Goal: Task Accomplishment & Management: Manage account settings

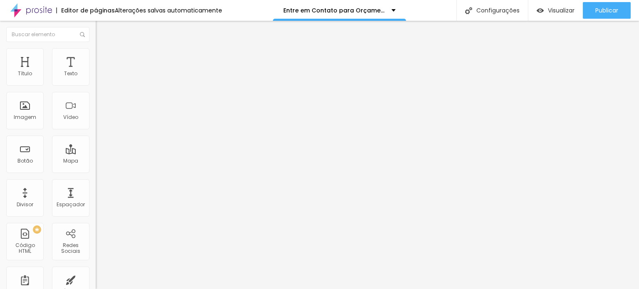
click at [103, 57] on font "Estilo" at bounding box center [109, 53] width 13 height 7
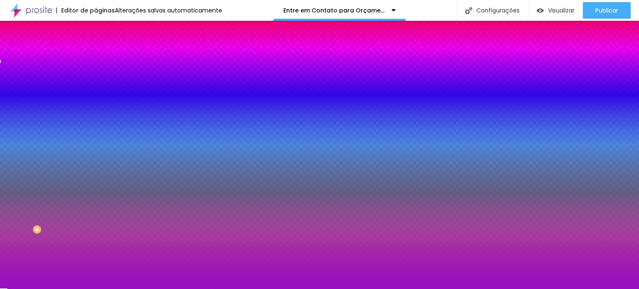
click at [96, 57] on li "Avançado" at bounding box center [144, 61] width 96 height 8
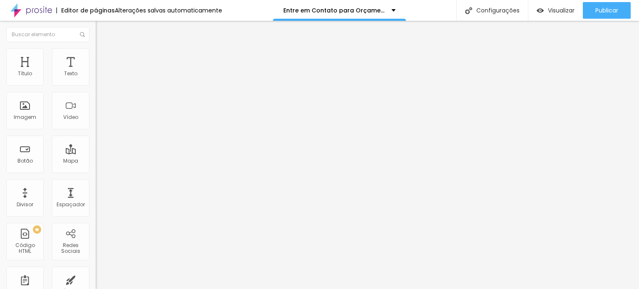
click at [96, 48] on li "Conteúdo" at bounding box center [144, 44] width 96 height 8
click at [101, 81] on font "Quero fazer um orçamento!" at bounding box center [136, 77] width 70 height 7
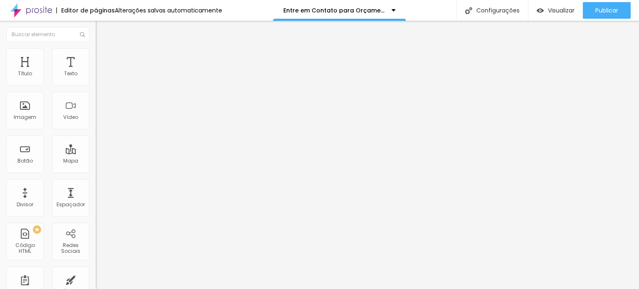
type input "Nome Completo:"
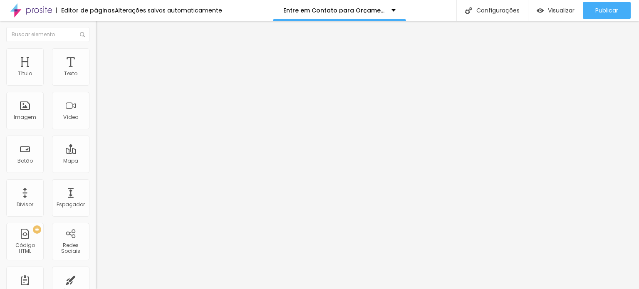
type input "E-mail:"
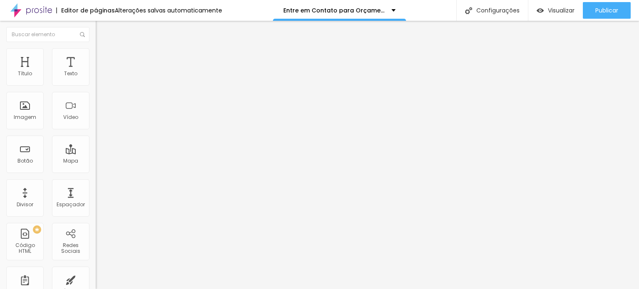
type input "Telefone/ WhatsApp"
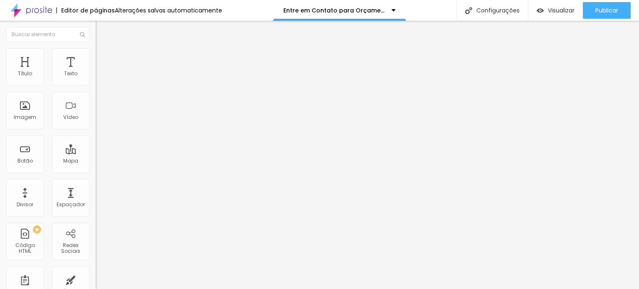
type input "D"
type input "Aniversário"
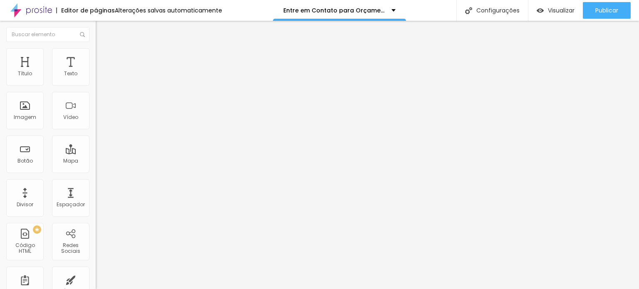
click at [96, 50] on img at bounding box center [99, 51] width 7 height 7
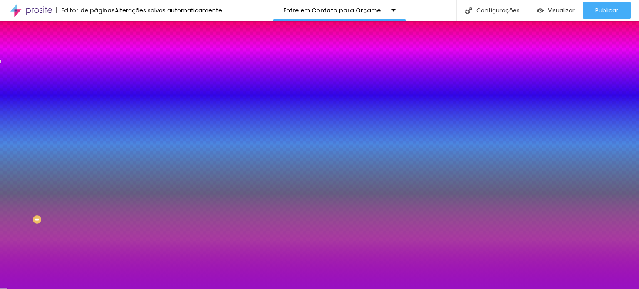
scroll to position [0, 0]
click at [96, 57] on img at bounding box center [99, 60] width 7 height 7
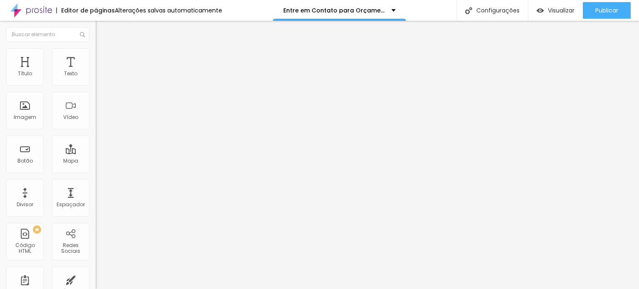
click at [102, 31] on img "button" at bounding box center [105, 30] width 7 height 7
click at [102, 28] on img "button" at bounding box center [105, 30] width 7 height 7
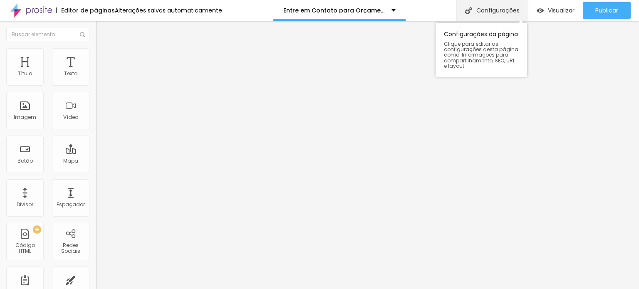
click at [490, 9] on font "Configurações" at bounding box center [498, 10] width 43 height 8
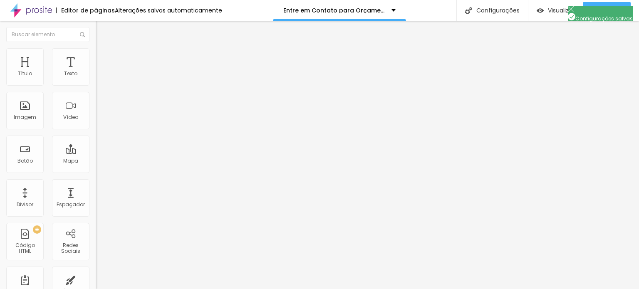
click at [102, 31] on img "button" at bounding box center [105, 30] width 7 height 7
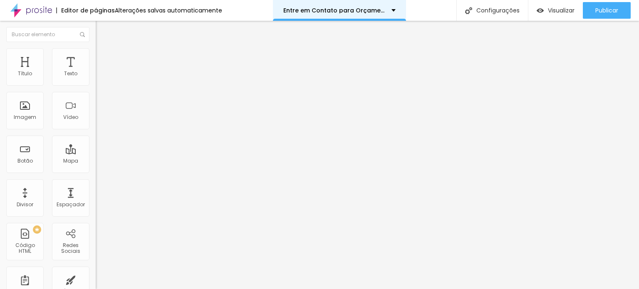
click at [388, 14] on div "Entre em Contato para Orçamento" at bounding box center [339, 10] width 133 height 21
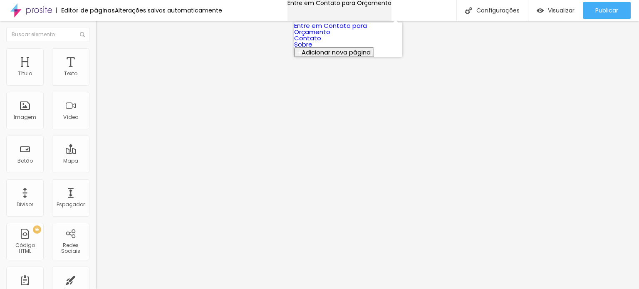
click at [388, 6] on div "Entre em Contato para Orçamento" at bounding box center [340, 3] width 104 height 6
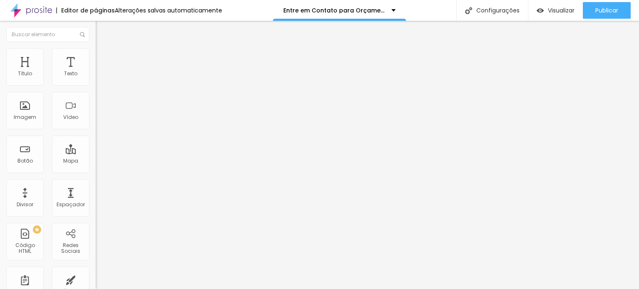
click at [96, 27] on button "Editar nulo" at bounding box center [144, 30] width 96 height 19
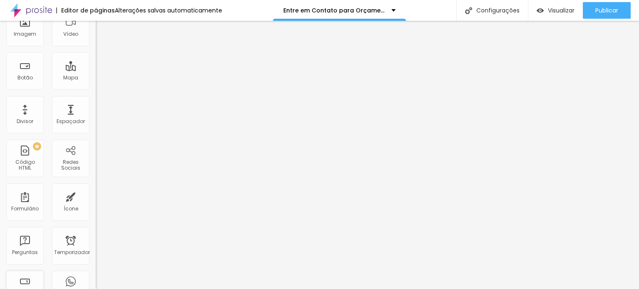
scroll to position [125, 0]
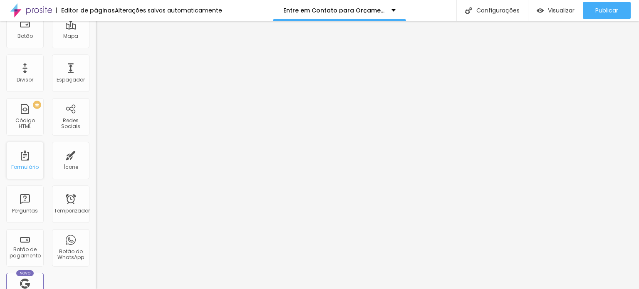
click at [20, 165] on font "Formulário" at bounding box center [24, 167] width 27 height 7
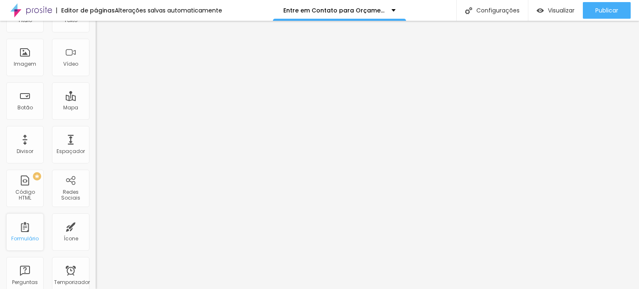
scroll to position [0, 0]
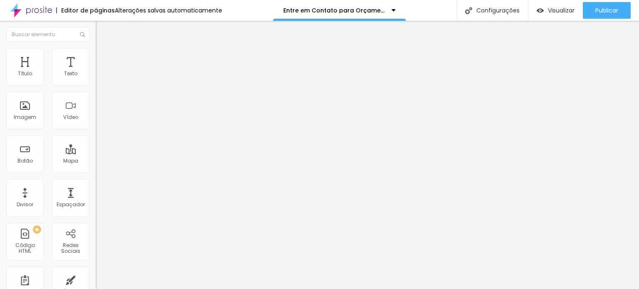
click at [102, 28] on img "button" at bounding box center [105, 30] width 7 height 7
click at [96, 57] on ul "Conteúdo Estilo Avançado" at bounding box center [144, 52] width 96 height 25
click at [96, 55] on li "Estilo" at bounding box center [144, 52] width 96 height 8
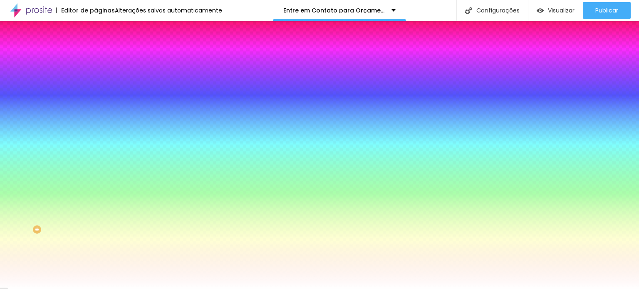
click at [96, 57] on li "Avançado" at bounding box center [144, 61] width 96 height 8
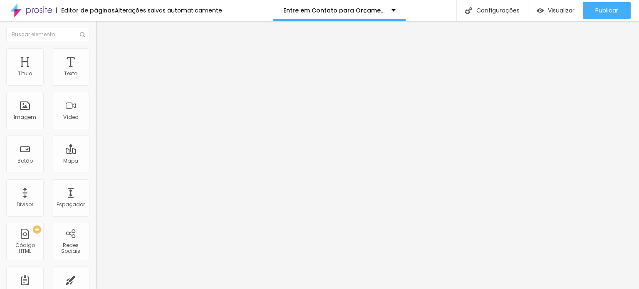
click at [102, 31] on img "button" at bounding box center [105, 30] width 7 height 7
click at [96, 57] on img at bounding box center [99, 60] width 7 height 7
type input "15"
type input "10"
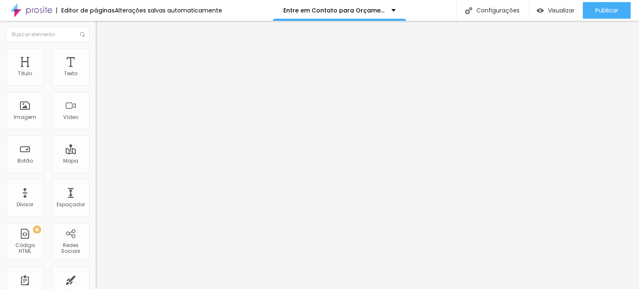
type input "10"
type input "5"
type input "0"
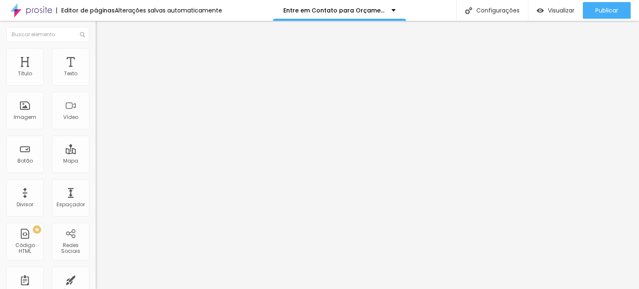
type input "5"
type input "30"
type input "35"
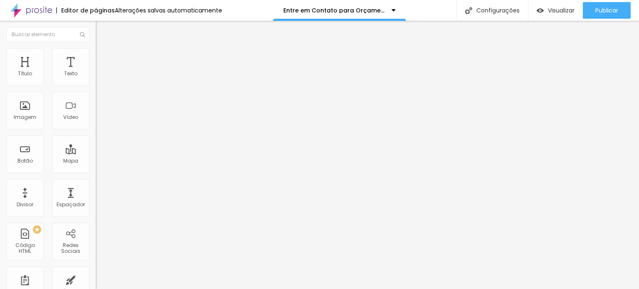
type input "35"
type input "40"
type input "45"
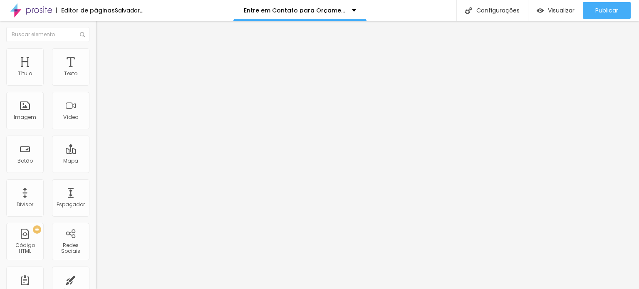
type input "40"
type input "35"
type input "30"
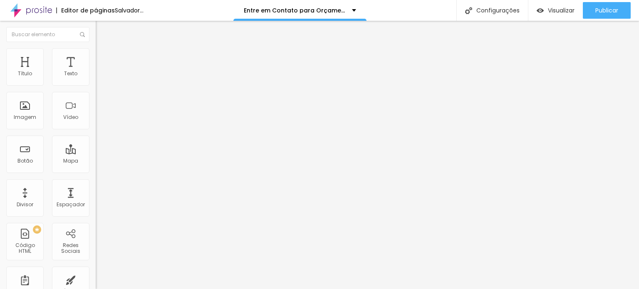
type input "30"
drag, startPoint x: 32, startPoint y: 82, endPoint x: 38, endPoint y: 84, distance: 6.9
type input "30"
click at [96, 161] on input "range" at bounding box center [123, 164] width 54 height 7
click at [96, 48] on li "Conteúdo" at bounding box center [144, 44] width 96 height 8
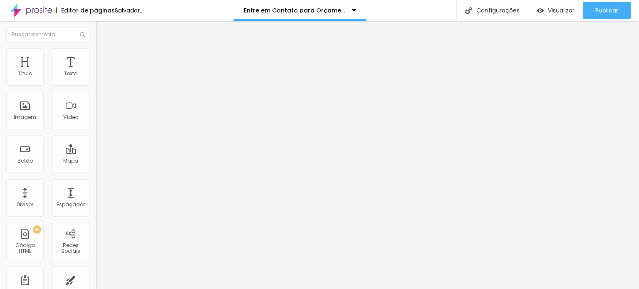
click at [96, 55] on li "Estilo" at bounding box center [144, 52] width 96 height 8
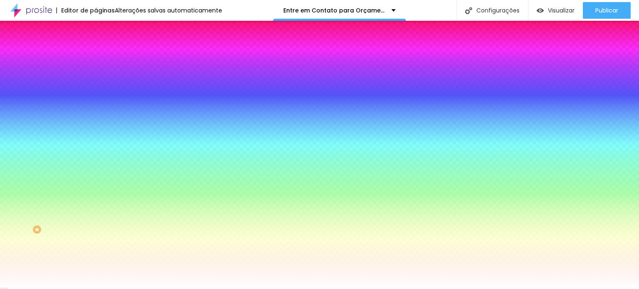
click at [96, 31] on button "Editar nulo" at bounding box center [144, 30] width 96 height 19
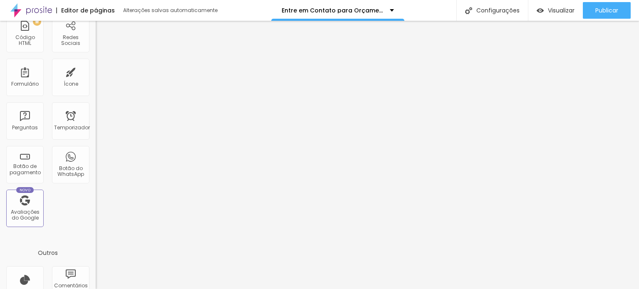
scroll to position [272, 0]
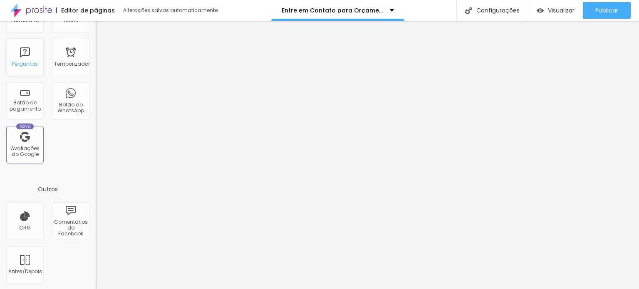
click at [18, 62] on font "Perguntas" at bounding box center [25, 63] width 26 height 7
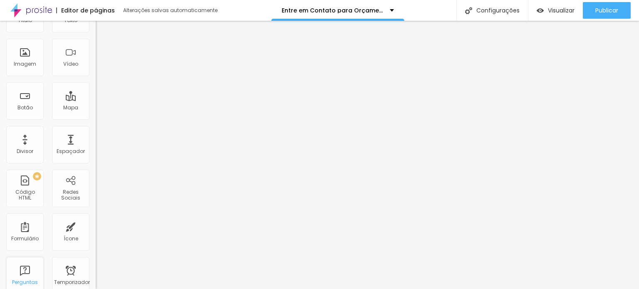
scroll to position [0, 0]
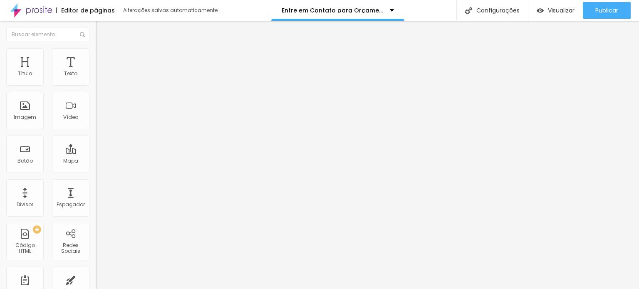
click at [96, 82] on img at bounding box center [99, 80] width 6 height 6
click at [96, 83] on img at bounding box center [99, 86] width 6 height 6
click at [96, 82] on img at bounding box center [99, 80] width 6 height 6
click at [96, 76] on img at bounding box center [99, 73] width 6 height 6
click at [96, 53] on img at bounding box center [99, 51] width 7 height 7
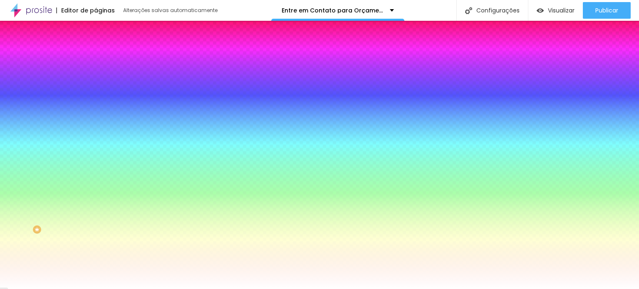
click at [99, 101] on img at bounding box center [101, 103] width 5 height 5
radio input "false"
radio input "true"
click at [99, 101] on img at bounding box center [101, 103] width 5 height 5
radio input "true"
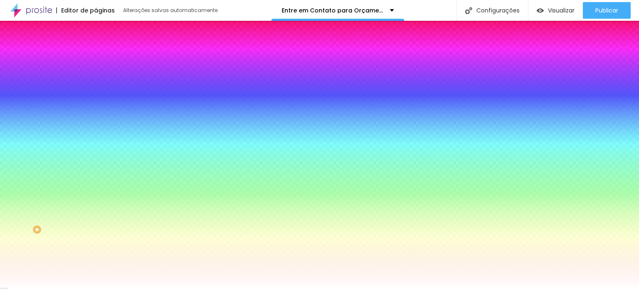
radio input "false"
click at [99, 101] on img at bounding box center [101, 103] width 5 height 5
radio input "false"
radio input "true"
click at [96, 178] on button "button" at bounding box center [102, 182] width 12 height 9
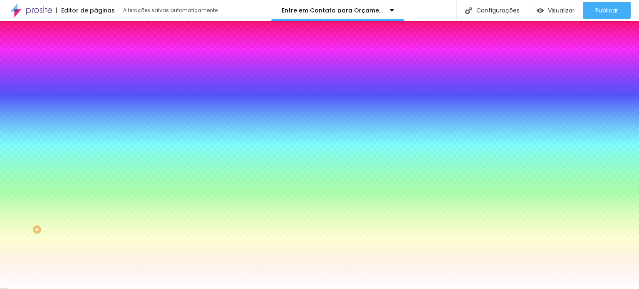
click at [138, 229] on div at bounding box center [319, 144] width 639 height 289
drag, startPoint x: 103, startPoint y: 226, endPoint x: 97, endPoint y: 224, distance: 6.1
click at [97, 224] on div at bounding box center [319, 144] width 639 height 289
type input "#E890E8"
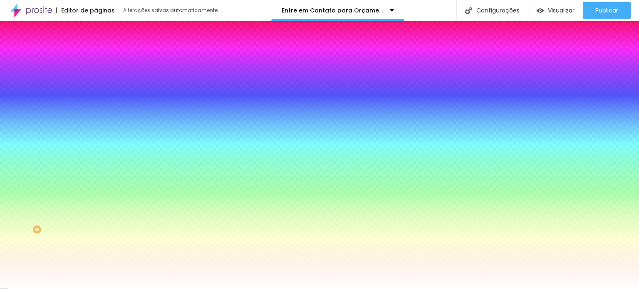
drag, startPoint x: 146, startPoint y: 231, endPoint x: 145, endPoint y: 263, distance: 31.2
click at [7, 203] on div at bounding box center [3, 202] width 8 height 1
click at [50, 289] on div at bounding box center [319, 289] width 639 height 0
click at [96, 169] on font "DESATIVADO" at bounding box center [111, 165] width 30 height 7
click at [99, 179] on icon "button" at bounding box center [101, 181] width 5 height 5
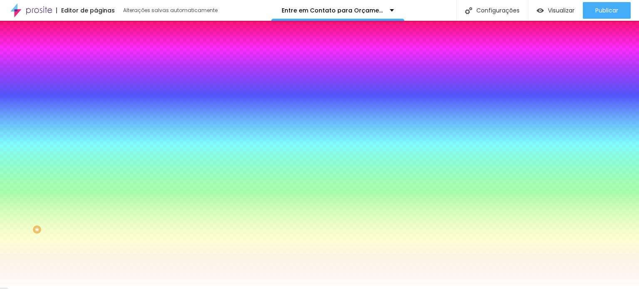
type input "3"
type input "7"
type input "9"
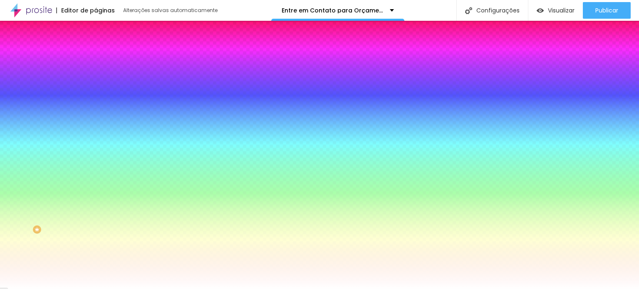
type input "9"
type input "14"
type input "18"
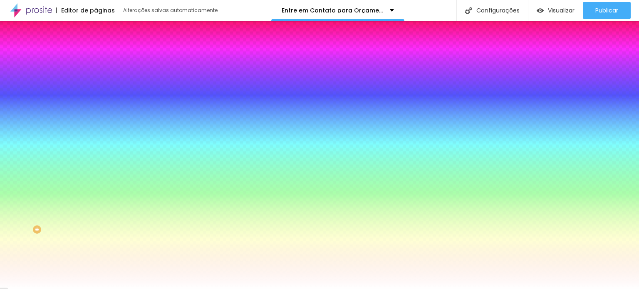
type input "21"
type input "23"
type input "25"
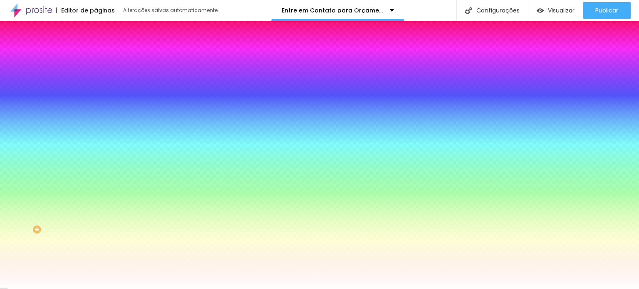
type input "25"
type input "26"
type input "28"
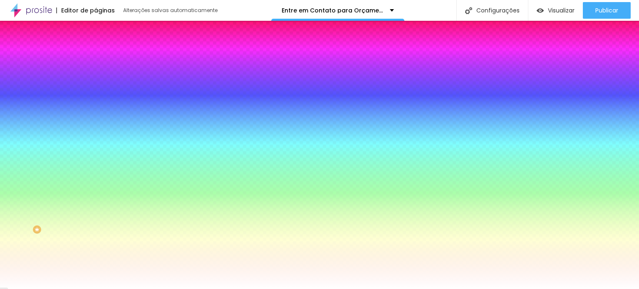
type input "30"
type input "32"
type input "35"
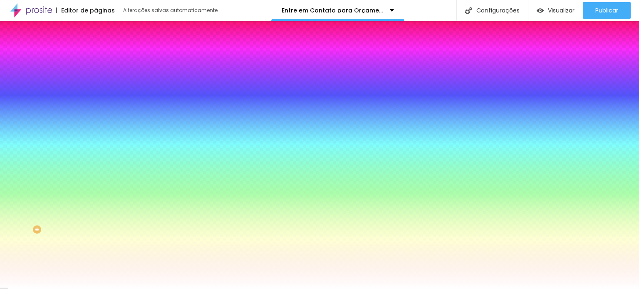
type input "35"
type input "37"
type input "39"
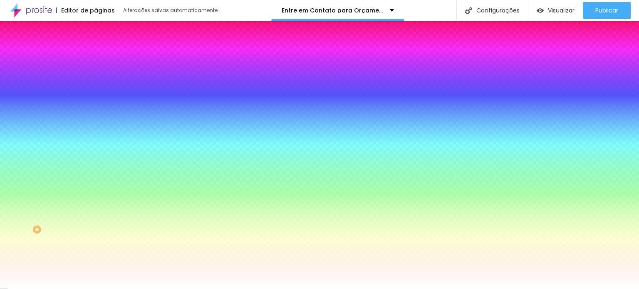
type input "41"
type input "42"
type input "44"
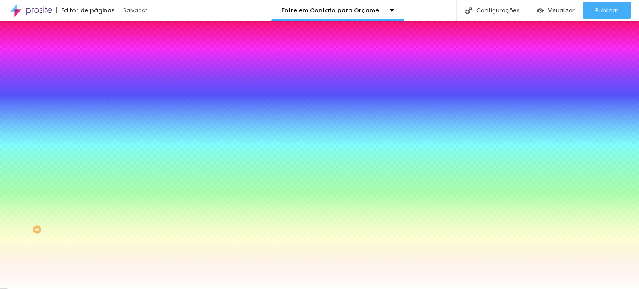
drag, startPoint x: 132, startPoint y: 258, endPoint x: 140, endPoint y: 258, distance: 7.9
type input "44"
type input "6"
type input "1"
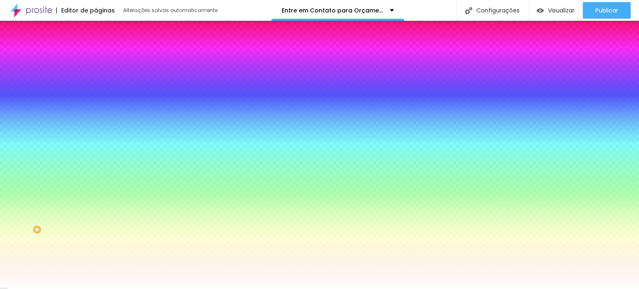
type input "8"
type input "3"
type input "9"
type input "6"
type input "10"
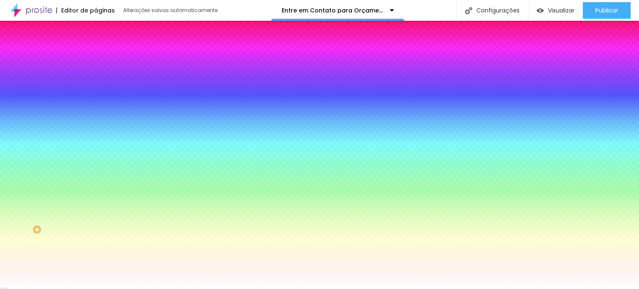
type input "3"
click at [145, 289] on div at bounding box center [319, 294] width 639 height 0
type input "4"
type input "2"
type input "10"
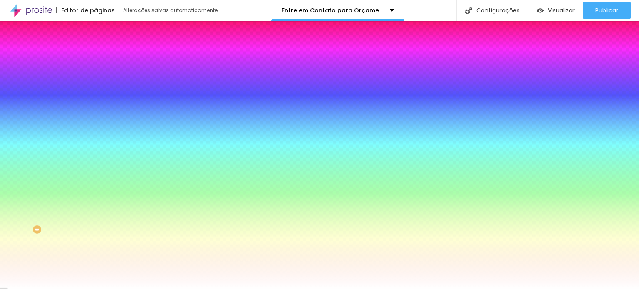
click at [38, 289] on div at bounding box center [319, 289] width 639 height 0
click at [96, 150] on button "button" at bounding box center [102, 154] width 12 height 9
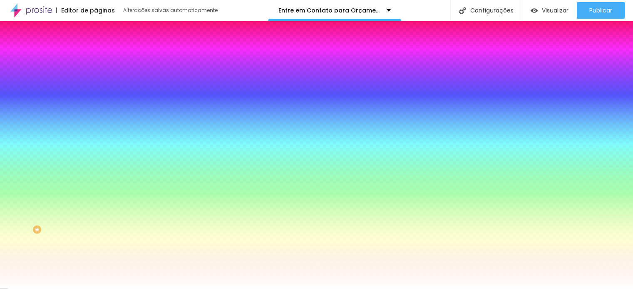
type input "1"
type input "2"
type input "3"
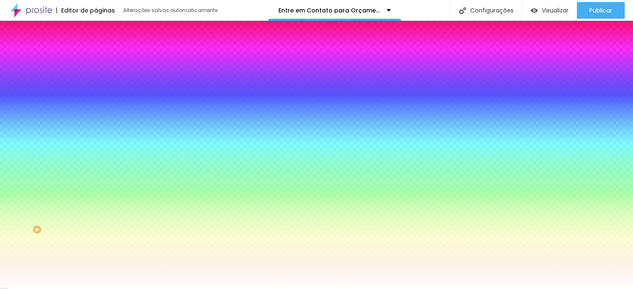
type input "3"
type input "4"
type input "5"
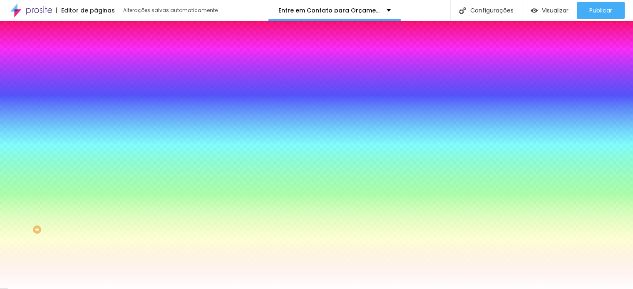
type input "6"
type input "7"
type input "8"
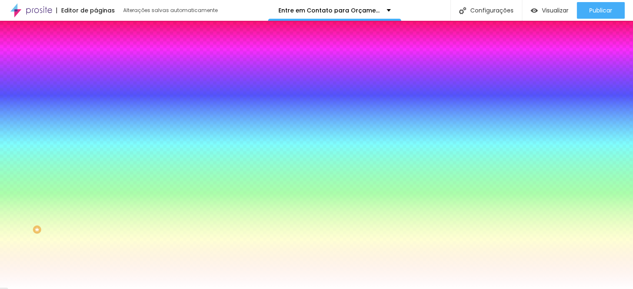
type input "8"
type input "9"
type input "11"
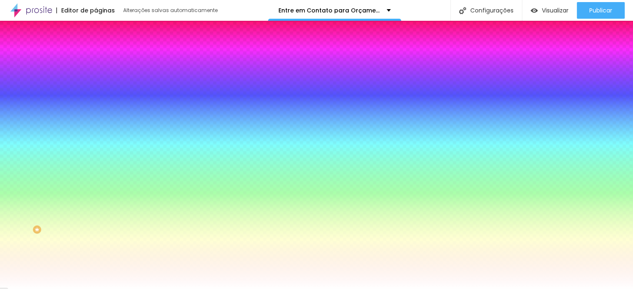
type input "12"
type input "13"
type input "14"
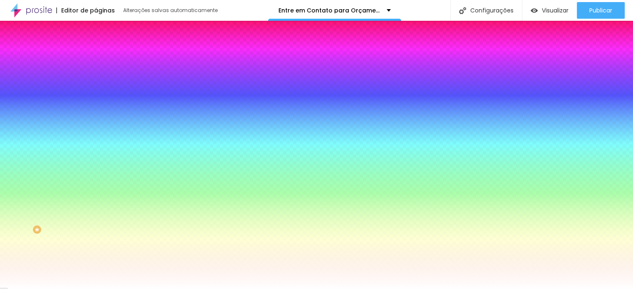
type input "14"
type input "15"
type input "16"
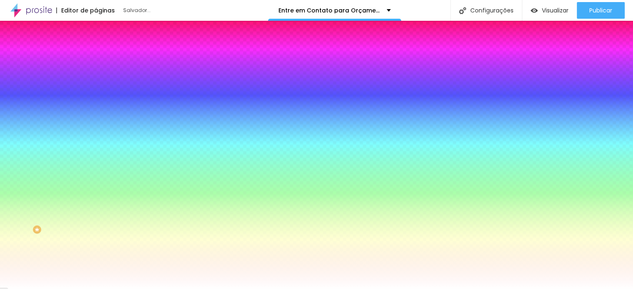
type input "17"
type input "18"
type input "19"
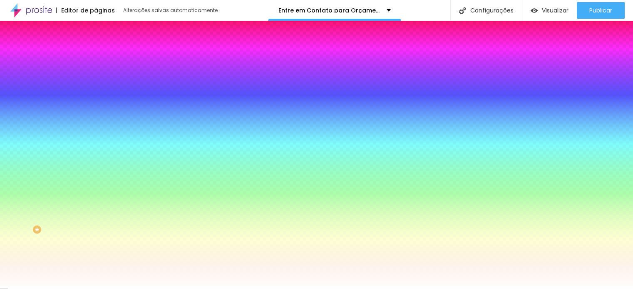
type input "19"
type input "20"
type input "19"
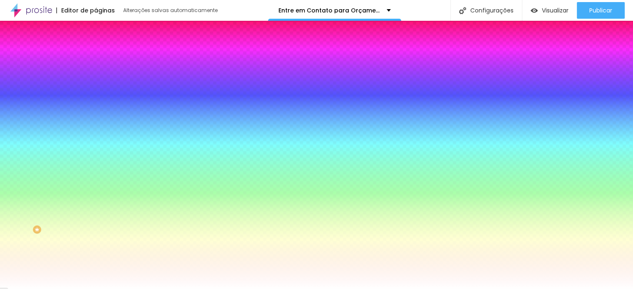
type input "16"
type input "14"
type input "13"
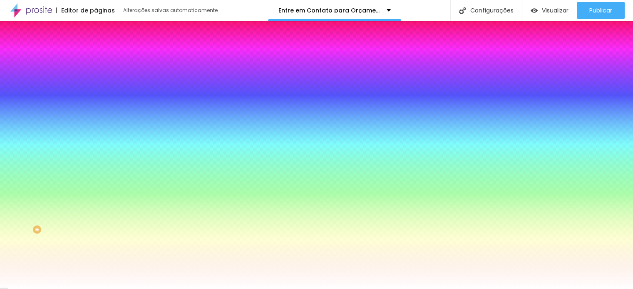
type input "13"
type input "10"
type input "9"
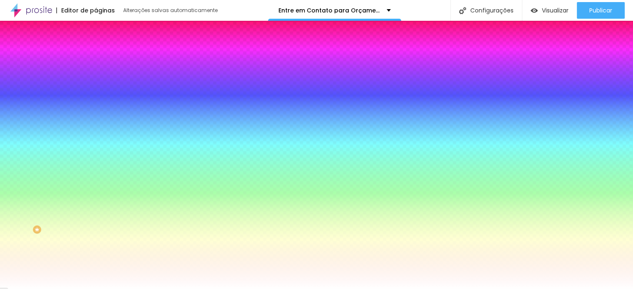
type input "10"
type input "11"
type input "12"
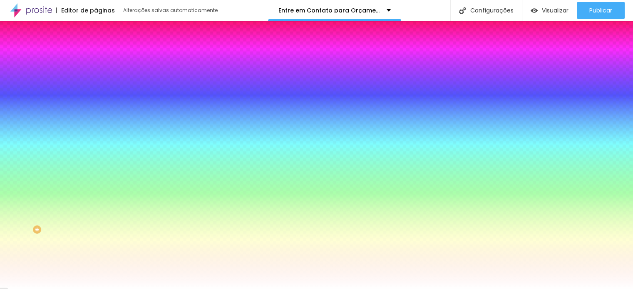
drag, startPoint x: 85, startPoint y: 180, endPoint x: 122, endPoint y: 187, distance: 38.1
type input "12"
type input "2"
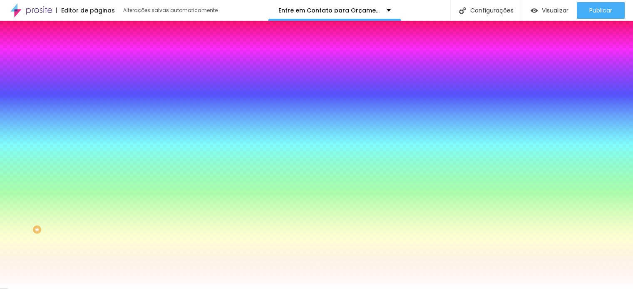
type input "1"
type input "0"
type input "1"
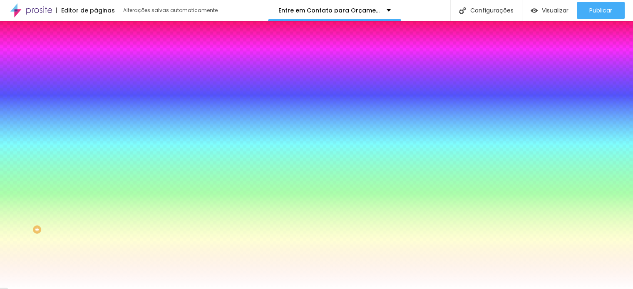
type input "1"
drag, startPoint x: 135, startPoint y: 243, endPoint x: 126, endPoint y: 238, distance: 10.4
click at [126, 238] on div at bounding box center [316, 144] width 633 height 289
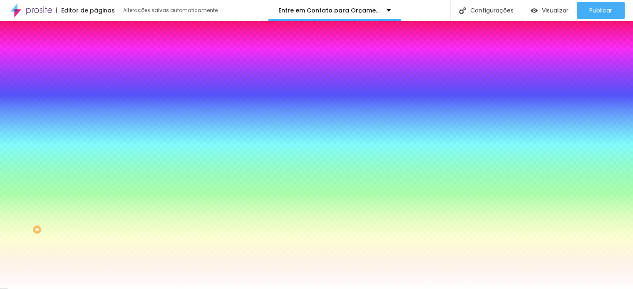
click at [165, 241] on div at bounding box center [316, 144] width 633 height 289
type input "#FFFFFF"
drag, startPoint x: 127, startPoint y: 238, endPoint x: 95, endPoint y: 227, distance: 33.4
type input "13"
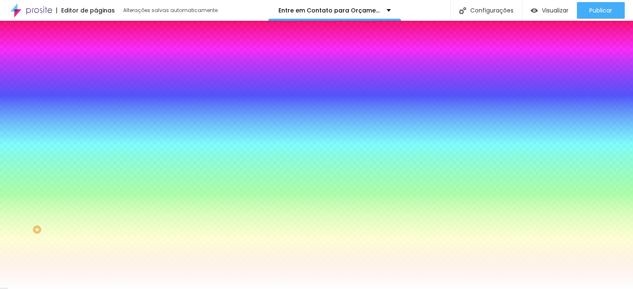
type input "13"
type input "14"
type input "15"
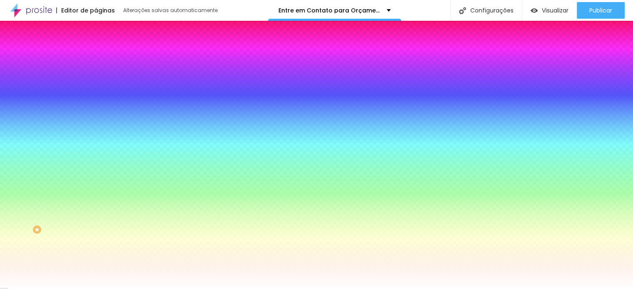
type input "16"
type input "17"
type input "18"
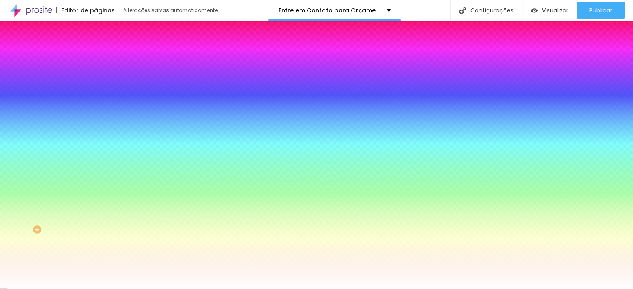
type input "18"
type input "19"
type input "20"
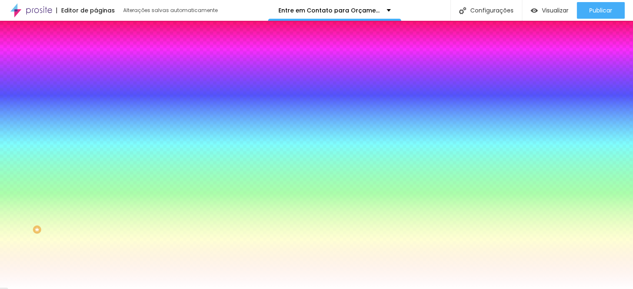
type input "21"
drag, startPoint x: 122, startPoint y: 181, endPoint x: 150, endPoint y: 182, distance: 27.9
type input "21"
click at [30, 289] on div at bounding box center [316, 289] width 633 height 0
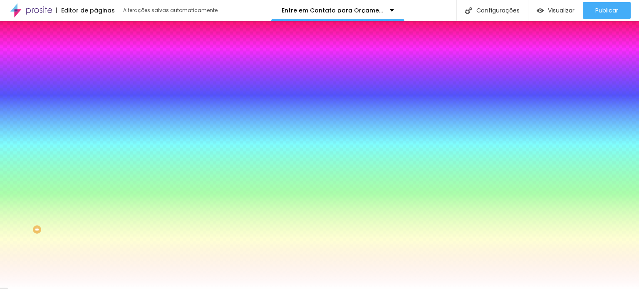
click at [96, 188] on font "Perguntas" at bounding box center [109, 189] width 26 height 7
click at [96, 229] on div at bounding box center [144, 229] width 96 height 0
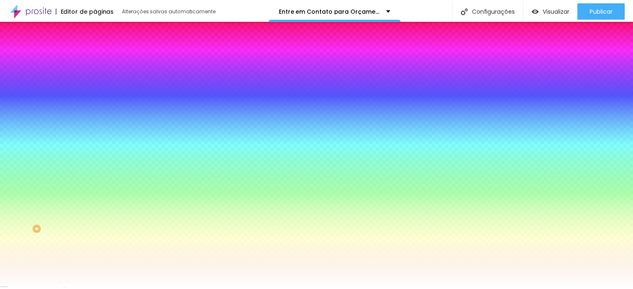
scroll to position [42, 0]
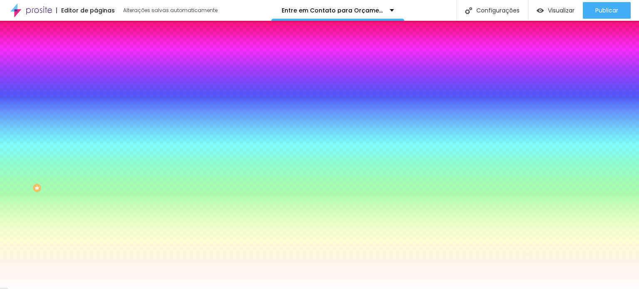
click at [96, 169] on div "Tipografia Voltar ao padrão" at bounding box center [144, 161] width 96 height 23
click at [96, 223] on button "button" at bounding box center [102, 220] width 12 height 9
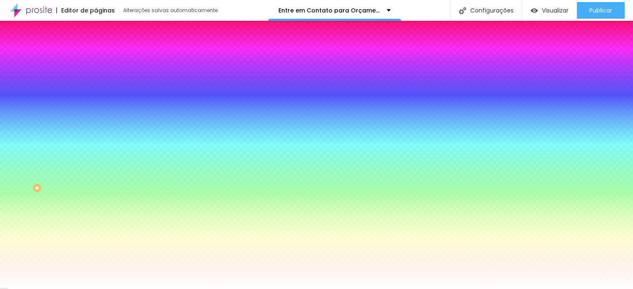
scroll to position [83, 0]
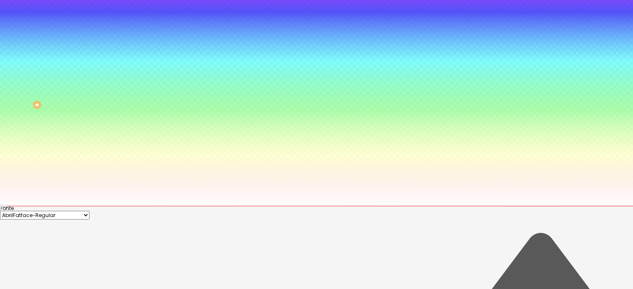
type input "#FFFFFF"
drag, startPoint x: 110, startPoint y: 246, endPoint x: 109, endPoint y: 241, distance: 5.1
click at [89, 211] on select "AbrilFatface-Regular Actor-Regular Alegreya AlegreyaBlack Alice Allan-Bold Alla…" at bounding box center [44, 215] width 89 height 9
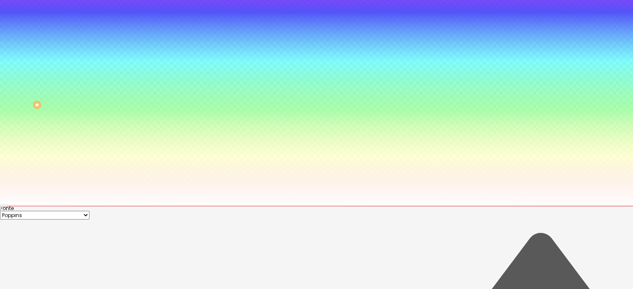
click at [82, 211] on select "AbrilFatface-Regular Actor-Regular Alegreya AlegreyaBlack Alice Allan-Bold Alla…" at bounding box center [44, 215] width 89 height 9
click at [89, 211] on select "AbrilFatface-Regular Actor-Regular Alegreya AlegreyaBlack Alice Allan-Bold Alla…" at bounding box center [44, 215] width 89 height 9
select select "PoppinsThin"
click at [82, 211] on select "AbrilFatface-Regular Actor-Regular Alegreya AlegreyaBlack Alice Allan-Bold Alla…" at bounding box center [44, 215] width 89 height 9
type input "15"
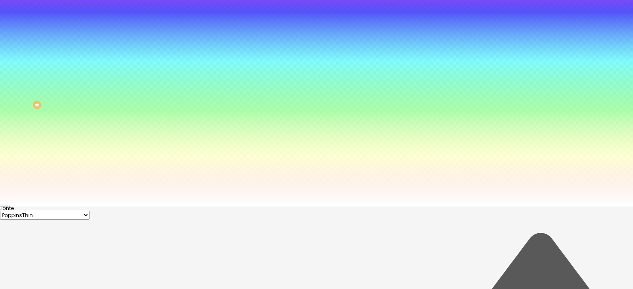
type input "15"
type input "16"
type input "17"
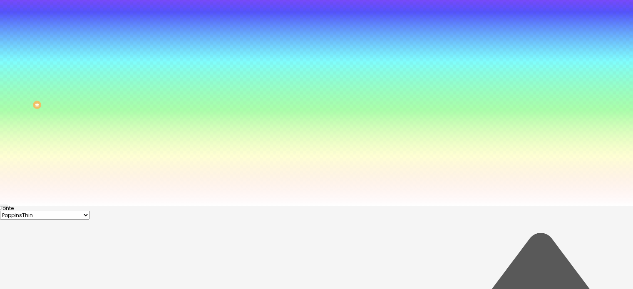
type input "18"
type input "19"
type input "18"
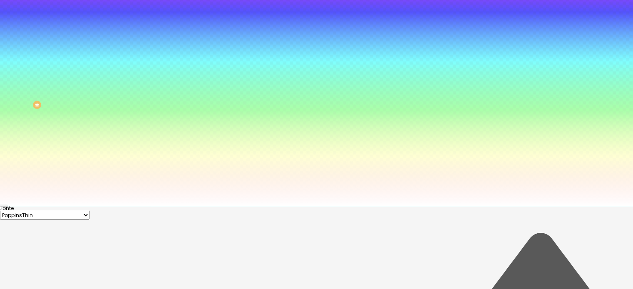
type input "18"
type input "17"
drag, startPoint x: 120, startPoint y: 198, endPoint x: 132, endPoint y: 201, distance: 12.1
type input "17"
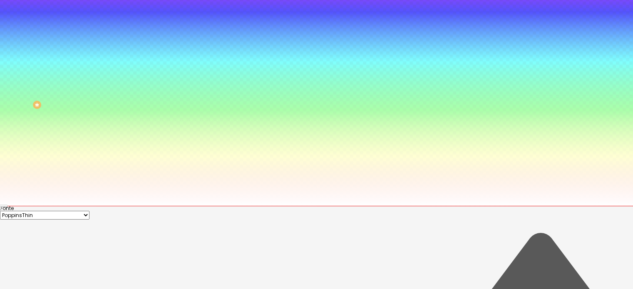
type input "0.1"
type input "0.4"
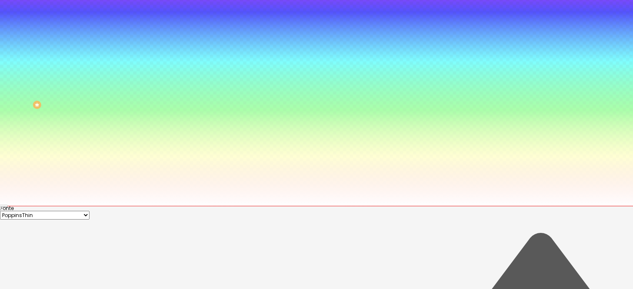
type input "0.5"
type input "0.9"
type input "1.2"
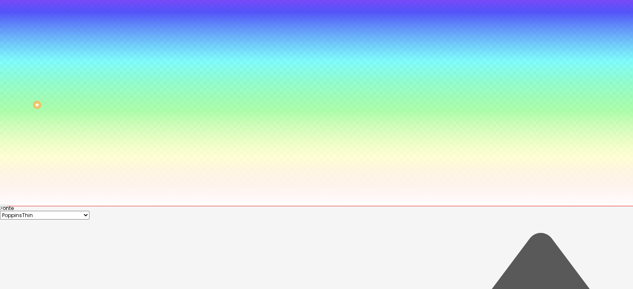
type input "1.2"
type input "2"
type input "2.5"
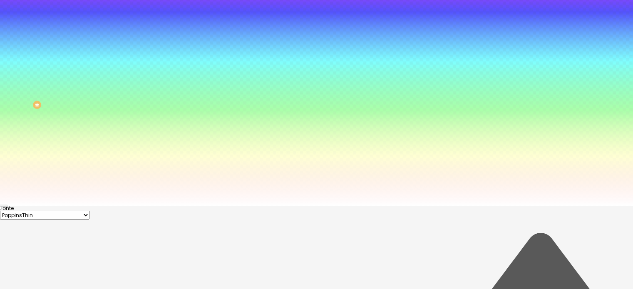
type input "3.4"
type input "4.2"
type input "4.4"
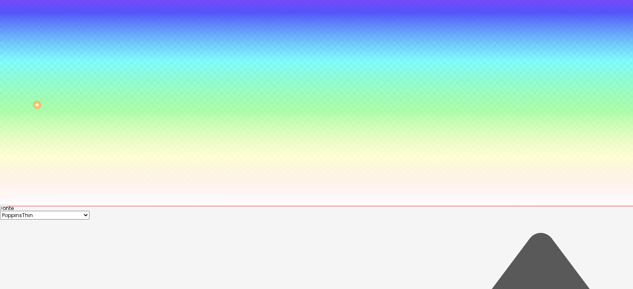
type input "4.4"
type input "5.5"
type input "6"
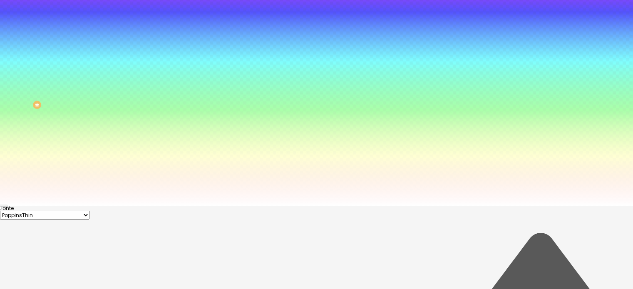
type input "6.9"
type input "7.2"
type input "7.4"
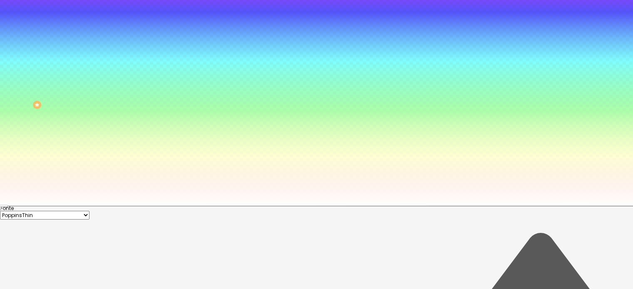
type input "7.4"
type input "7.3"
type input "6"
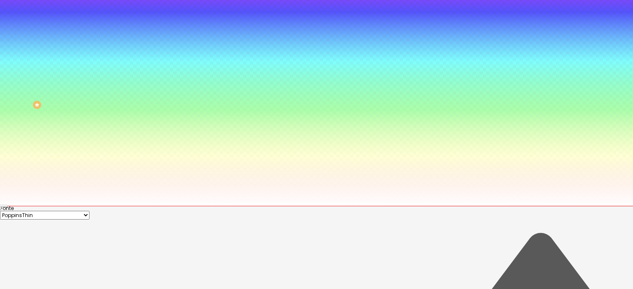
type input "5.5"
type input "5.2"
type input "4.8"
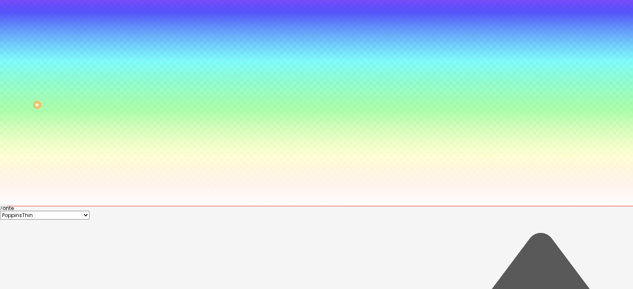
type input "4.8"
type input "4.7"
type input "4.4"
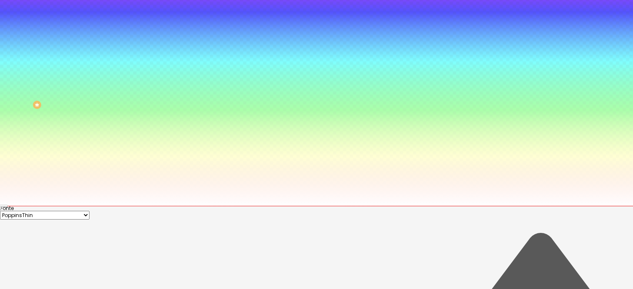
type input "4.3"
drag, startPoint x: 102, startPoint y: 216, endPoint x: 104, endPoint y: 220, distance: 4.3
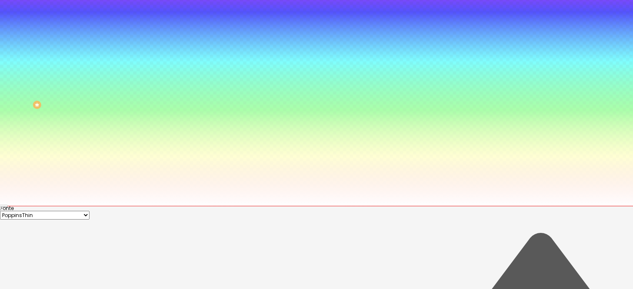
click at [130, 206] on p "Fonte" at bounding box center [316, 208] width 633 height 5
click at [18, 206] on div at bounding box center [316, 206] width 633 height 0
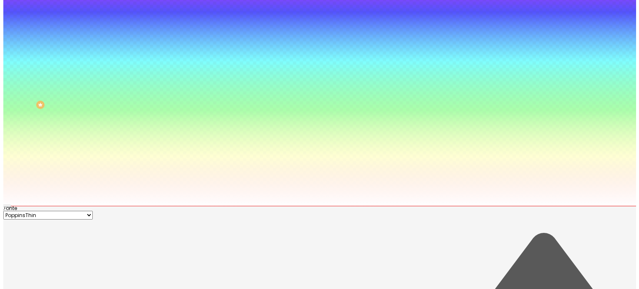
scroll to position [0, 0]
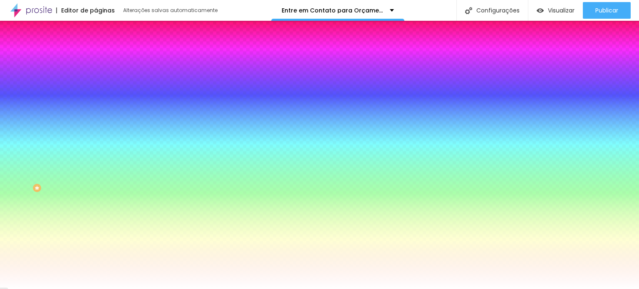
click at [96, 156] on font "Tipografia" at bounding box center [109, 152] width 27 height 7
click at [96, 165] on button "button" at bounding box center [102, 169] width 12 height 9
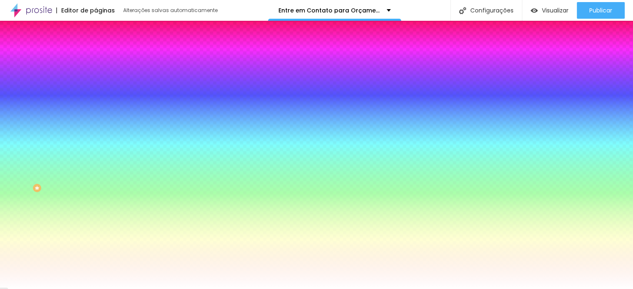
drag, startPoint x: 113, startPoint y: 271, endPoint x: 104, endPoint y: 264, distance: 11.2
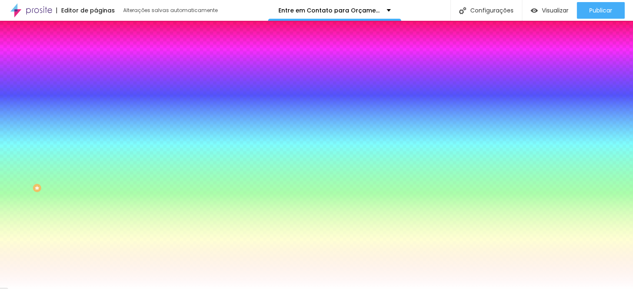
drag, startPoint x: 101, startPoint y: 239, endPoint x: 94, endPoint y: 241, distance: 6.8
drag, startPoint x: 130, startPoint y: 183, endPoint x: 69, endPoint y: 166, distance: 63.7
click at [69, 166] on body "Editor de páginas Alterações salvas automaticamente Entre em Contato para Orçam…" at bounding box center [316, 144] width 633 height 289
drag, startPoint x: 124, startPoint y: 219, endPoint x: 101, endPoint y: 220, distance: 22.9
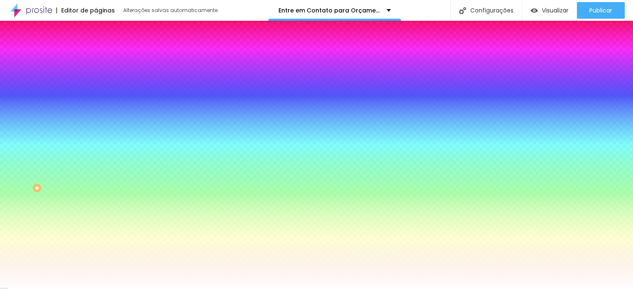
click at [31, 289] on div at bounding box center [316, 289] width 633 height 0
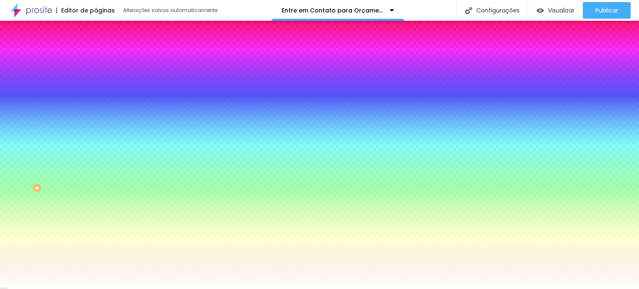
click at [99, 169] on icon "button" at bounding box center [100, 170] width 2 height 2
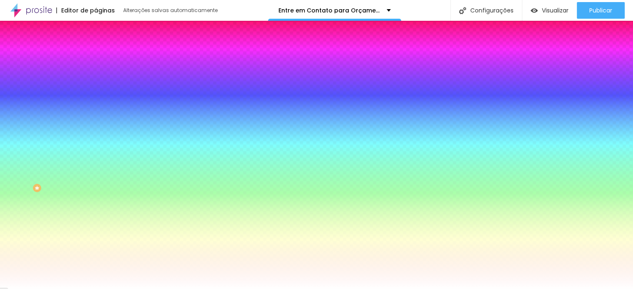
drag, startPoint x: 101, startPoint y: 219, endPoint x: 123, endPoint y: 221, distance: 22.5
click at [18, 289] on div at bounding box center [316, 289] width 633 height 0
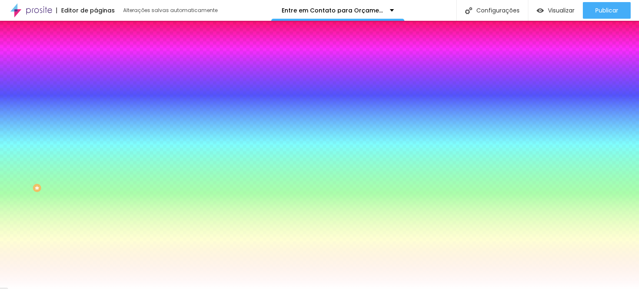
scroll to position [72, 0]
click at [96, 157] on input "#F8F8F8" at bounding box center [146, 161] width 100 height 8
click at [96, 149] on font "Cor de fundo" at bounding box center [113, 145] width 34 height 7
click at [96, 157] on input "#F8F8F8" at bounding box center [146, 161] width 100 height 8
click at [96, 157] on div at bounding box center [144, 157] width 96 height 0
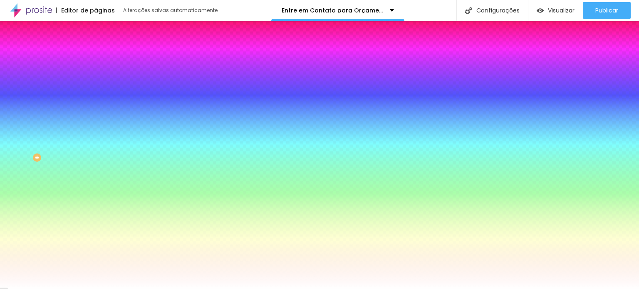
click at [96, 157] on input "#F8F8F8" at bounding box center [146, 161] width 100 height 8
click at [96, 221] on div "Ícone" at bounding box center [144, 218] width 96 height 5
click at [96, 222] on font "Ícone" at bounding box center [103, 218] width 15 height 7
click at [96, 232] on font "Seta" at bounding box center [102, 228] width 12 height 7
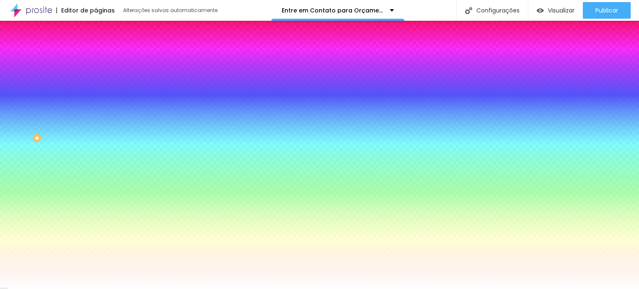
click at [103, 221] on font "Seta" at bounding box center [109, 217] width 12 height 7
click at [96, 213] on span "Seta" at bounding box center [102, 209] width 12 height 7
click at [96, 255] on font "Direita" at bounding box center [104, 251] width 16 height 7
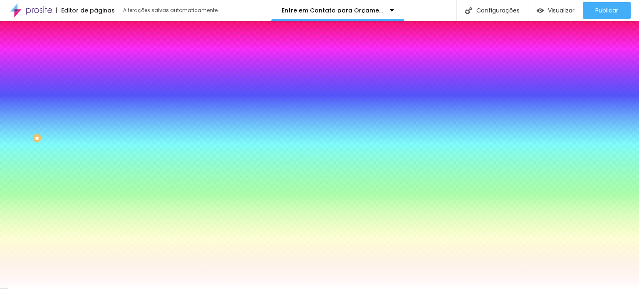
click at [96, 241] on font "Esquerda" at bounding box center [108, 237] width 25 height 7
click at [96, 248] on font "Direita" at bounding box center [104, 244] width 16 height 7
click at [96, 236] on span "Direita" at bounding box center [104, 232] width 16 height 7
click at [96, 232] on span "Seta" at bounding box center [102, 228] width 12 height 7
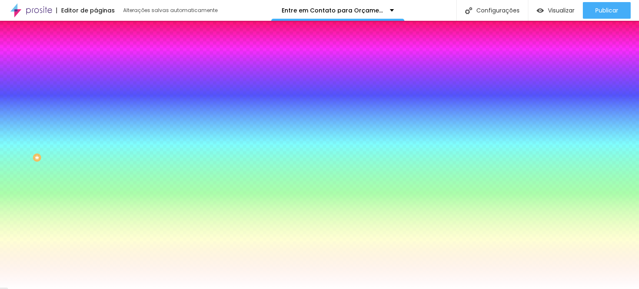
scroll to position [92, 0]
click at [96, 226] on font "Abrir" at bounding box center [101, 222] width 11 height 7
click at [96, 213] on span "Seta" at bounding box center [102, 209] width 12 height 7
click at [96, 255] on span "Direita" at bounding box center [104, 251] width 16 height 7
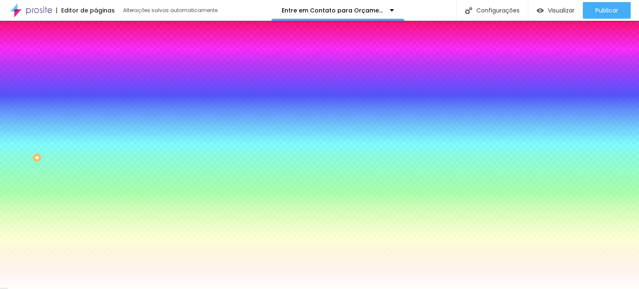
scroll to position [92, 0]
click at [96, 241] on span "Esquerda" at bounding box center [108, 237] width 25 height 7
click at [96, 248] on font "Direita" at bounding box center [104, 244] width 16 height 7
click at [96, 236] on span "Direita" at bounding box center [104, 232] width 16 height 7
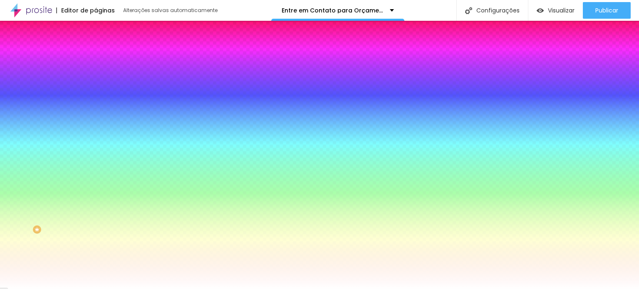
click at [99, 101] on img at bounding box center [101, 103] width 5 height 5
click at [96, 134] on input "range" at bounding box center [123, 131] width 54 height 7
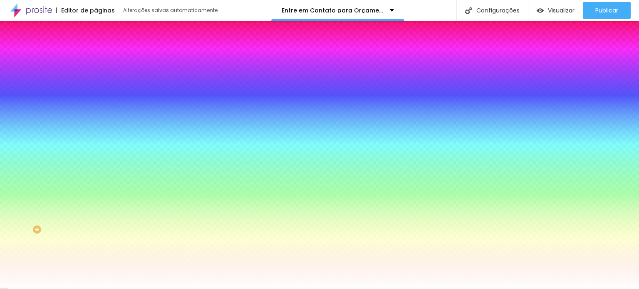
click at [96, 57] on li "Avançado" at bounding box center [144, 61] width 96 height 8
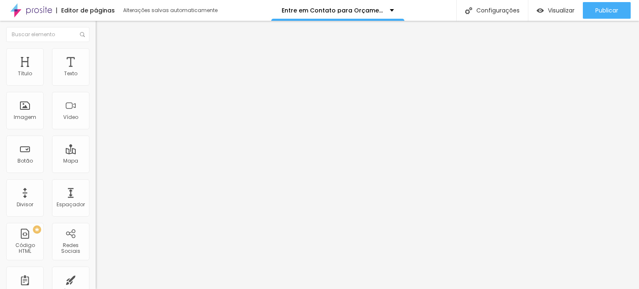
drag, startPoint x: 20, startPoint y: 82, endPoint x: 25, endPoint y: 87, distance: 6.8
click at [96, 161] on input "range" at bounding box center [123, 164] width 54 height 7
drag, startPoint x: 19, startPoint y: 96, endPoint x: 19, endPoint y: 101, distance: 5.0
click at [96, 279] on input "range" at bounding box center [123, 282] width 54 height 7
drag, startPoint x: 20, startPoint y: 97, endPoint x: 13, endPoint y: 97, distance: 7.1
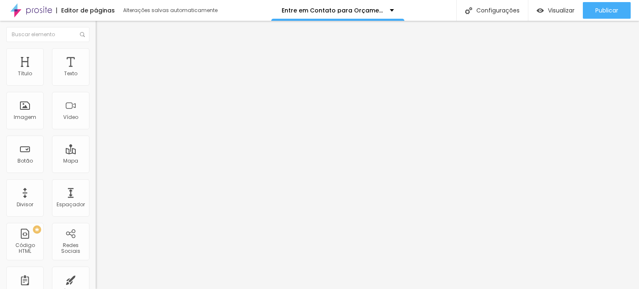
click at [96, 279] on input "range" at bounding box center [123, 282] width 54 height 7
drag, startPoint x: 18, startPoint y: 97, endPoint x: 30, endPoint y: 97, distance: 11.2
click at [96, 279] on input "range" at bounding box center [123, 282] width 54 height 7
click at [96, 48] on li "Conteúdo" at bounding box center [144, 44] width 96 height 8
click at [127, 76] on font ":" at bounding box center [127, 72] width 1 height 7
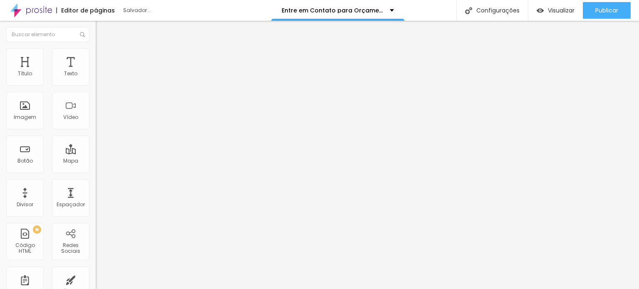
click at [101, 82] on font "Editar perguntas" at bounding box center [122, 78] width 42 height 7
click at [143, 91] on font "clique aqui" at bounding box center [157, 87] width 29 height 7
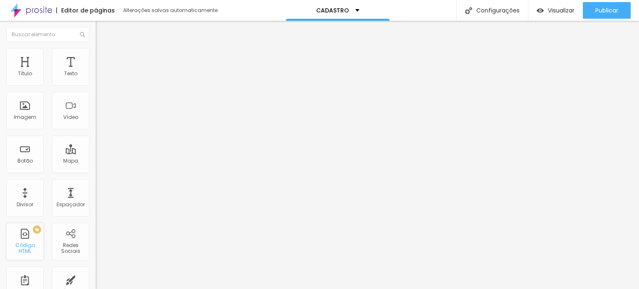
click at [26, 247] on font "Código HTML" at bounding box center [25, 248] width 20 height 13
click at [96, 109] on div at bounding box center [144, 104] width 96 height 65
click at [96, 83] on img at bounding box center [99, 80] width 6 height 6
click at [96, 238] on div "Editar nulo Conteúdo Avançado Código HTML 0 caracteres 1 < option value = "Feir…" at bounding box center [144, 155] width 96 height 268
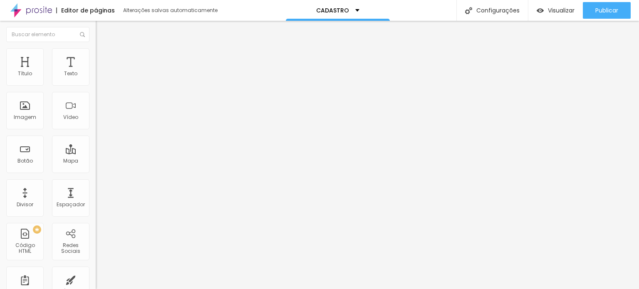
click at [96, 52] on img at bounding box center [99, 51] width 7 height 7
type input "3"
type input "6"
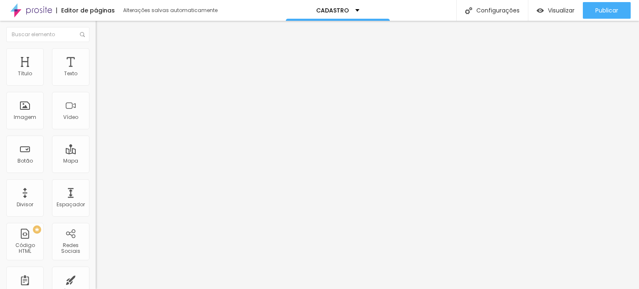
type input "10"
type input "12"
type input "17"
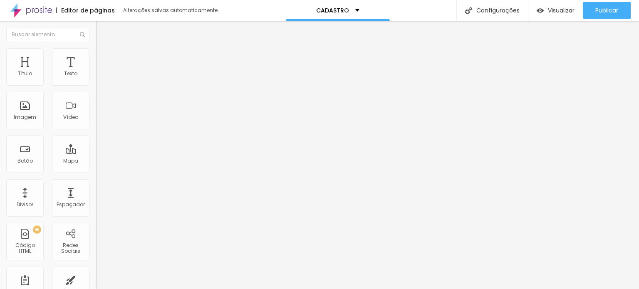
type input "17"
type input "21"
type input "22"
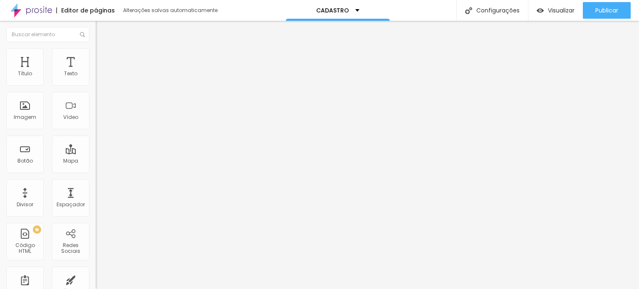
type input "23"
type input "25"
type input "28"
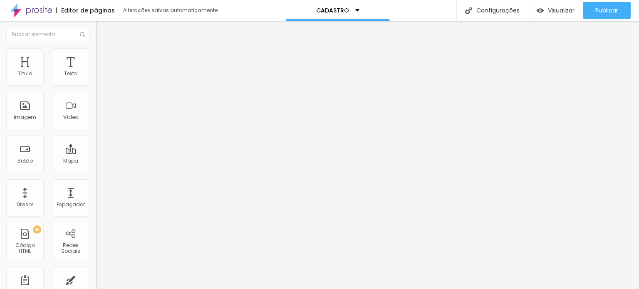
type input "28"
type input "31"
type input "34"
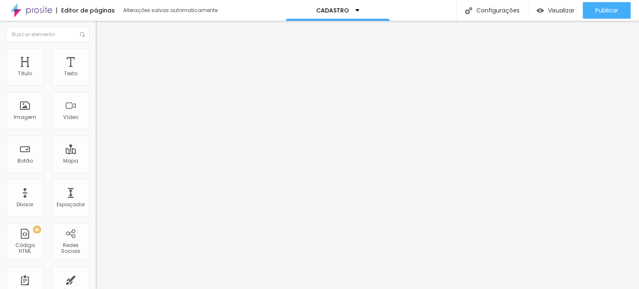
type input "38"
type input "40"
type input "42"
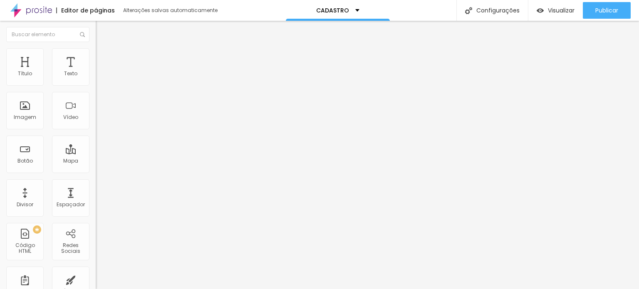
type input "42"
type input "44"
type input "46"
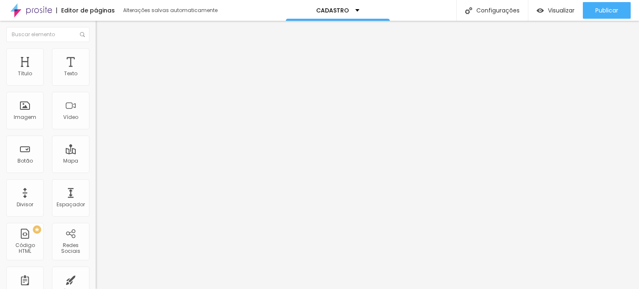
type input "47"
type input "46"
type input "44"
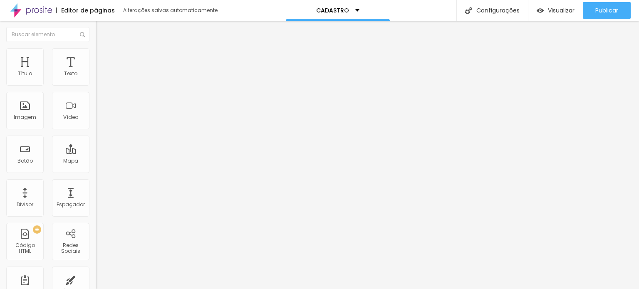
type input "44"
type input "39"
type input "35"
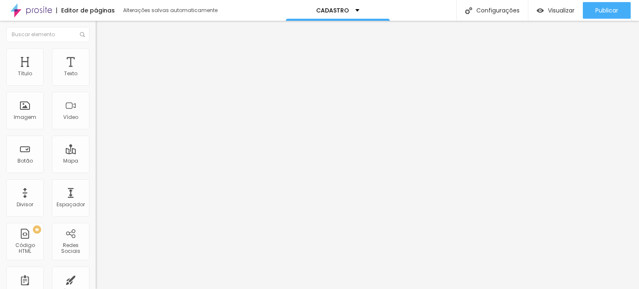
type input "29"
type input "24"
type input "18"
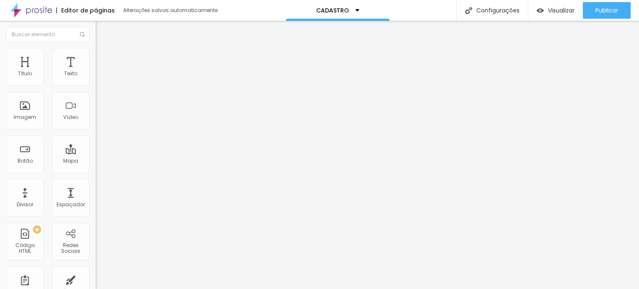
type input "18"
type input "15"
type input "13"
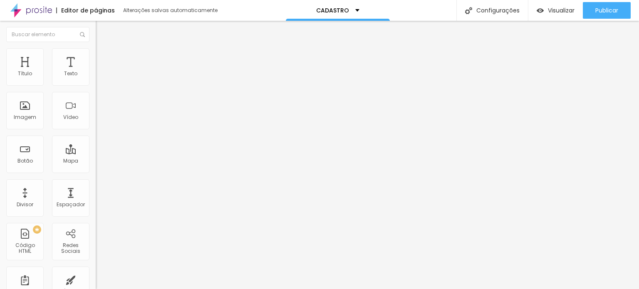
type input "12"
type input "10"
type input "8"
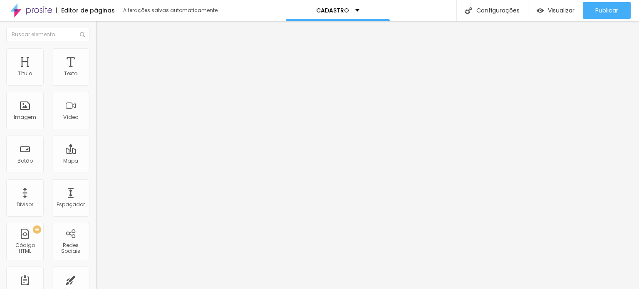
type input "8"
type input "7"
type input "6"
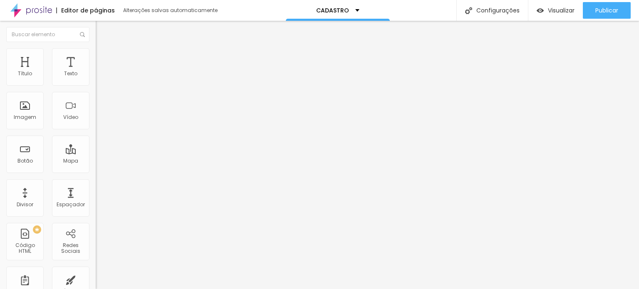
type input "5"
type input "4"
type input "3"
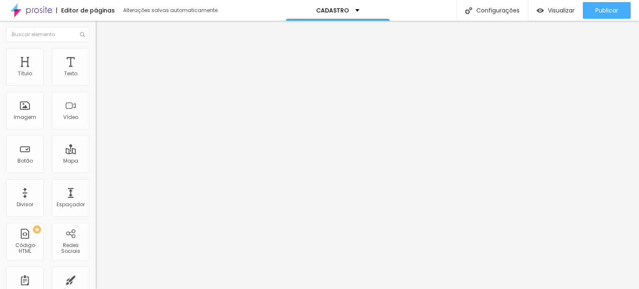
type input "3"
type input "1"
type input "0"
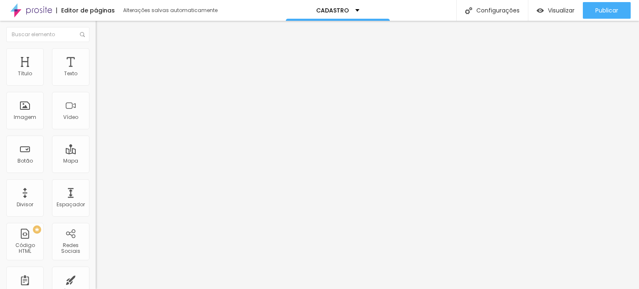
click at [96, 271] on input "range" at bounding box center [123, 274] width 54 height 7
type input "1"
type input "3"
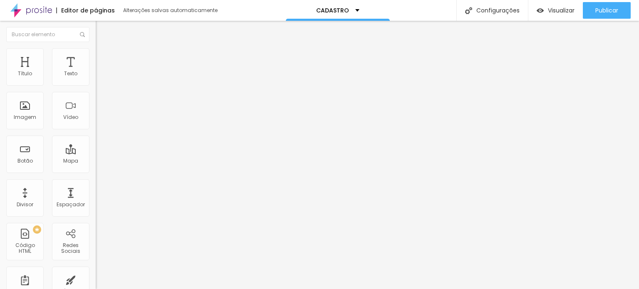
type input "7"
type input "11"
type input "15"
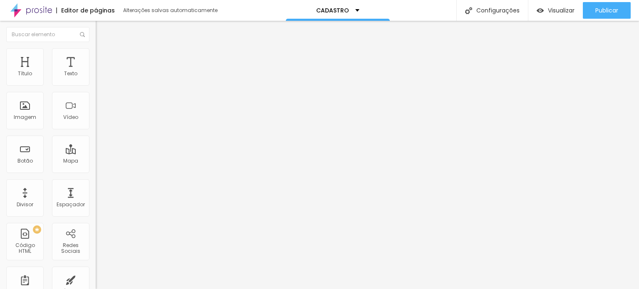
type input "15"
type input "20"
type input "23"
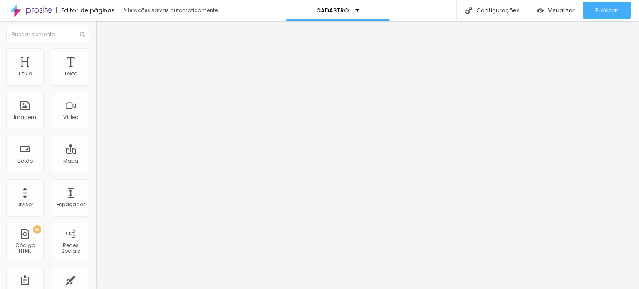
type input "28"
type input "35"
type input "38"
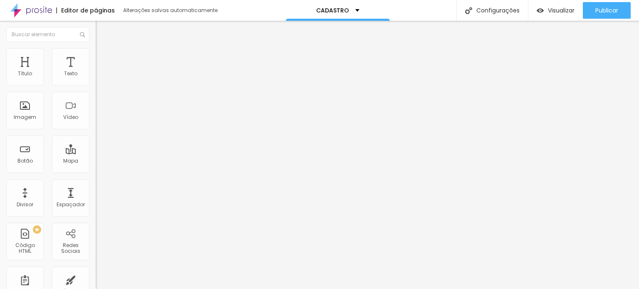
type input "38"
type input "40"
type input "46"
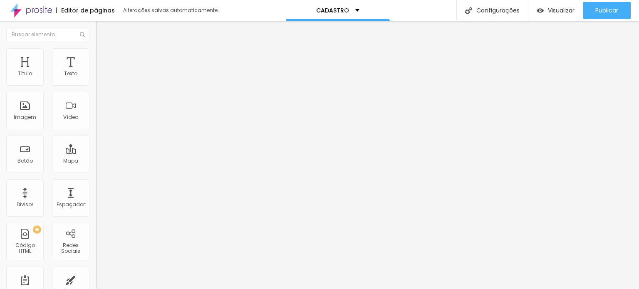
type input "49"
type input "51"
type input "54"
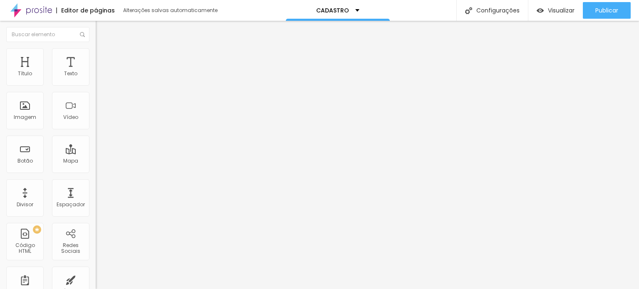
type input "54"
type input "59"
type input "64"
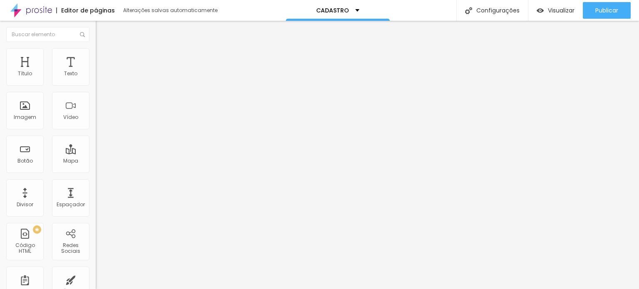
type input "66"
type input "68"
type input "69"
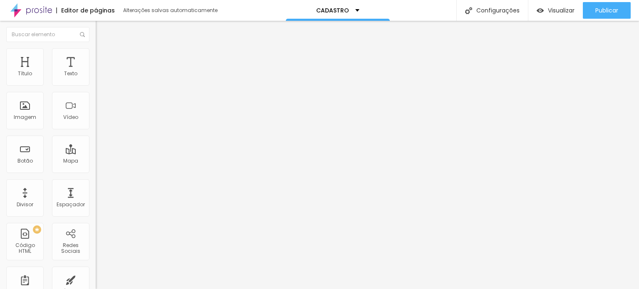
type input "69"
type input "73"
type input "76"
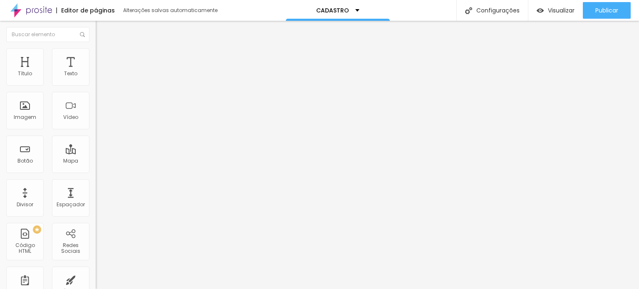
type input "82"
type input "88"
type input "92"
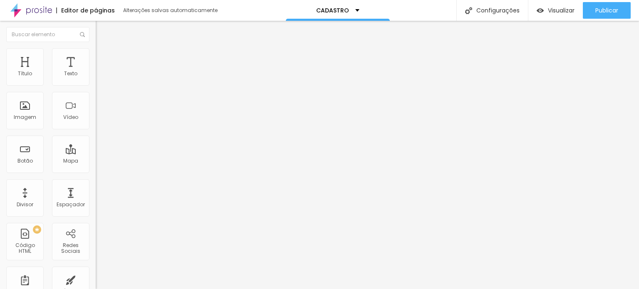
type input "92"
type input "90"
type input "85"
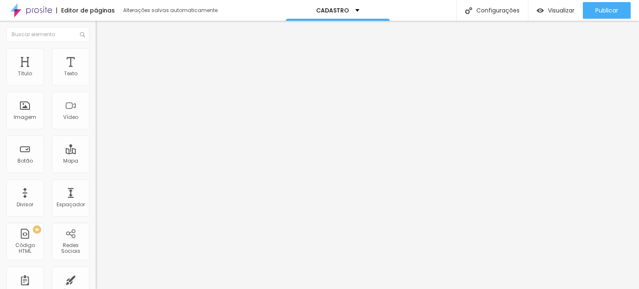
type input "67"
type input "61"
type input "59"
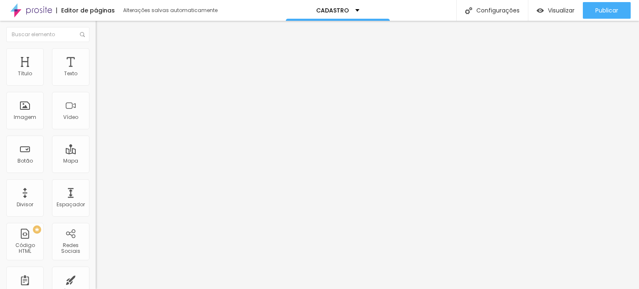
type input "59"
type input "57"
type input "56"
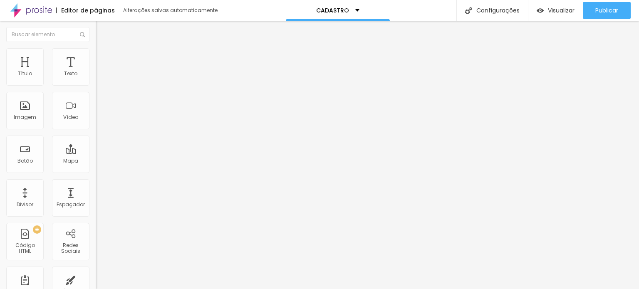
type input "55"
type input "54"
type input "53"
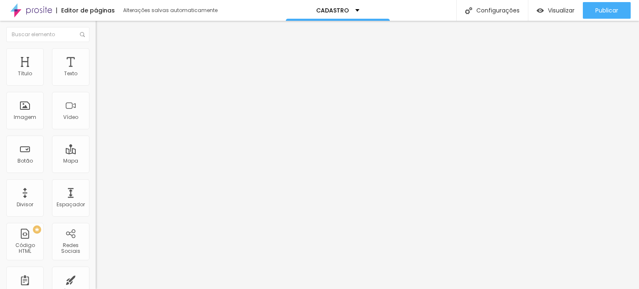
type input "53"
type input "52"
type input "51"
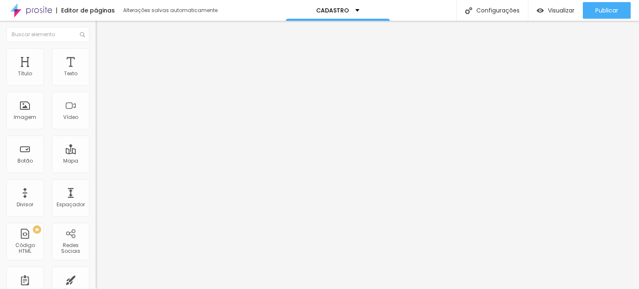
type input "46"
type input "43"
type input "41"
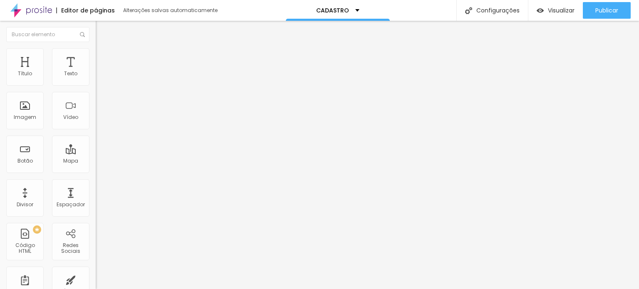
type input "41"
type input "36"
type input "35"
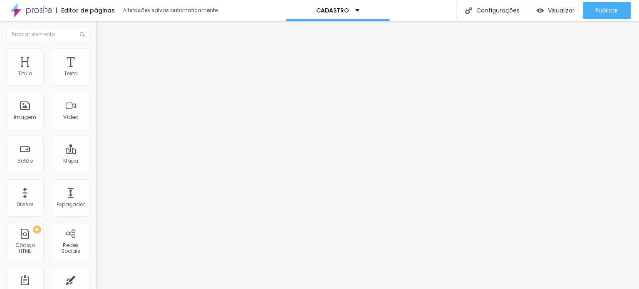
type input "33"
type input "32"
type input "30"
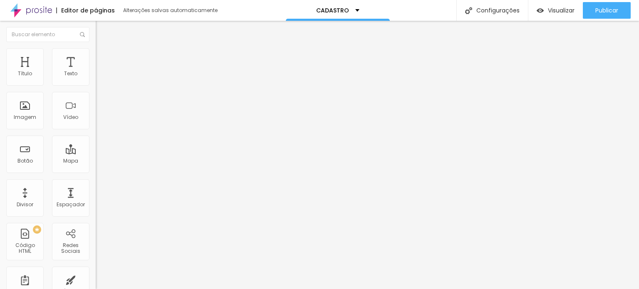
type input "30"
type input "28"
type input "26"
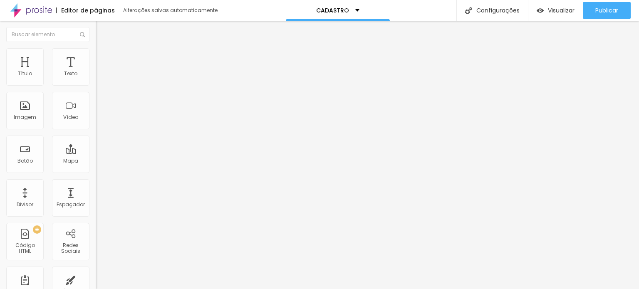
type input "25"
type input "24"
type input "23"
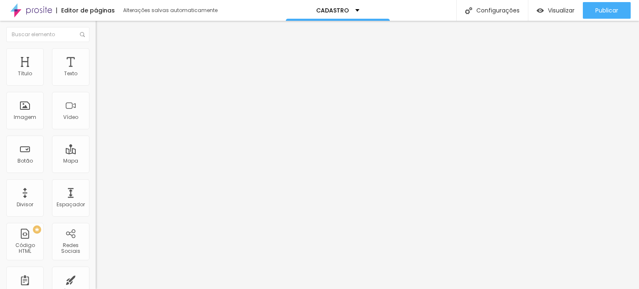
type input "23"
drag, startPoint x: 21, startPoint y: 81, endPoint x: 31, endPoint y: 82, distance: 9.6
type input "23"
click at [96, 153] on input "range" at bounding box center [123, 156] width 54 height 7
click at [96, 47] on img at bounding box center [99, 43] width 7 height 7
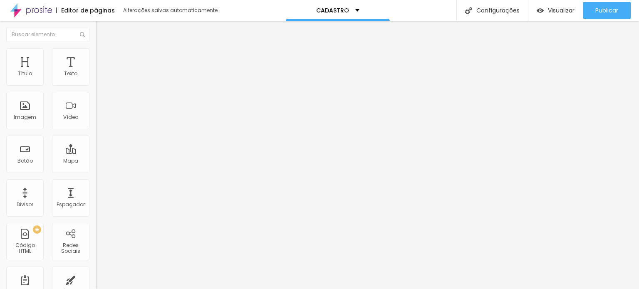
click at [96, 72] on img at bounding box center [98, 69] width 5 height 5
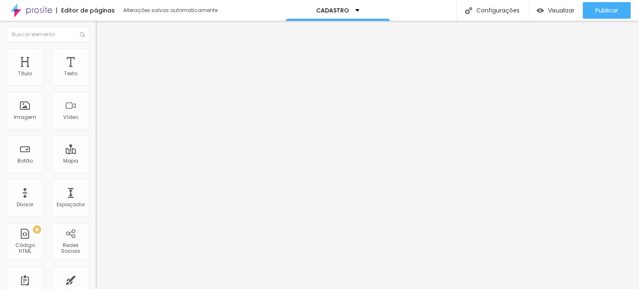
drag, startPoint x: 302, startPoint y: 178, endPoint x: 293, endPoint y: 178, distance: 8.3
drag, startPoint x: 292, startPoint y: 178, endPoint x: 305, endPoint y: 181, distance: 13.7
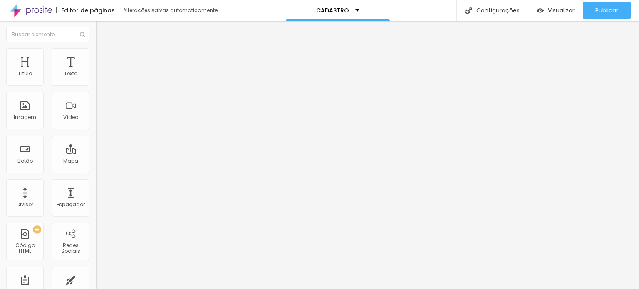
drag, startPoint x: 263, startPoint y: 184, endPoint x: 395, endPoint y: 186, distance: 131.6
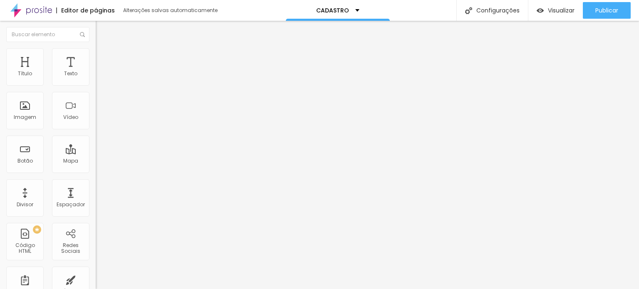
drag, startPoint x: 263, startPoint y: 178, endPoint x: 352, endPoint y: 179, distance: 89.1
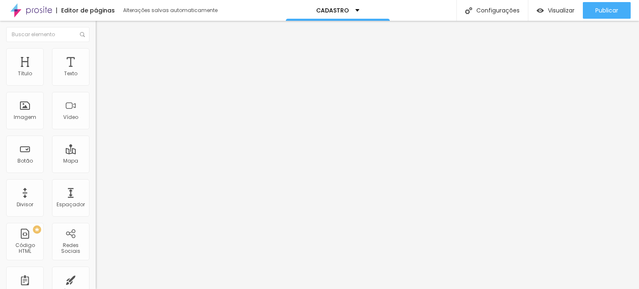
drag, startPoint x: 350, startPoint y: 184, endPoint x: 396, endPoint y: 184, distance: 45.8
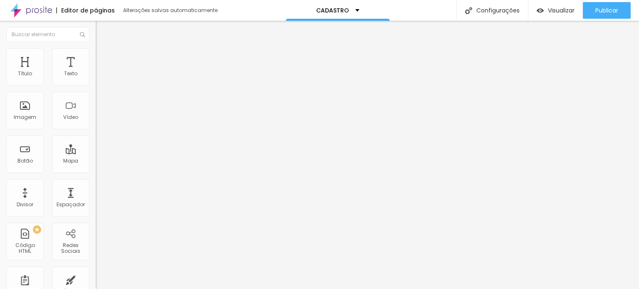
drag, startPoint x: 350, startPoint y: 184, endPoint x: 358, endPoint y: 184, distance: 8.4
drag, startPoint x: 346, startPoint y: 184, endPoint x: 377, endPoint y: 184, distance: 30.8
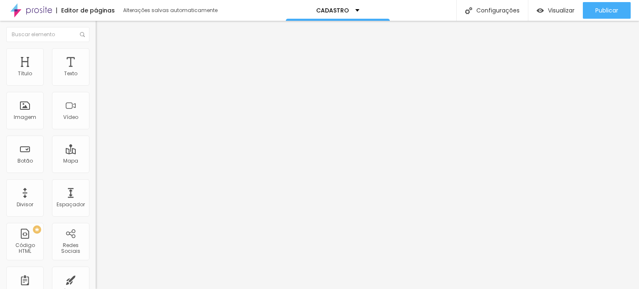
drag, startPoint x: 181, startPoint y: 174, endPoint x: 372, endPoint y: 228, distance: 197.9
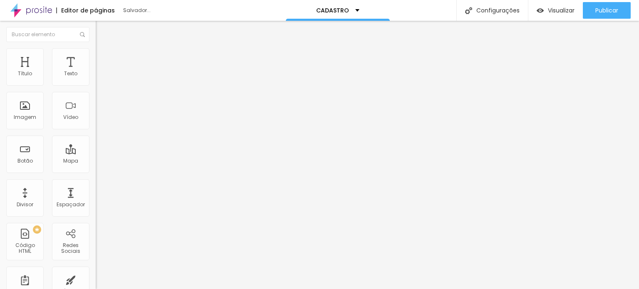
scroll to position [150, 0]
drag, startPoint x: 191, startPoint y: 159, endPoint x: 401, endPoint y: 198, distance: 214.2
drag, startPoint x: 196, startPoint y: 206, endPoint x: 377, endPoint y: 203, distance: 180.7
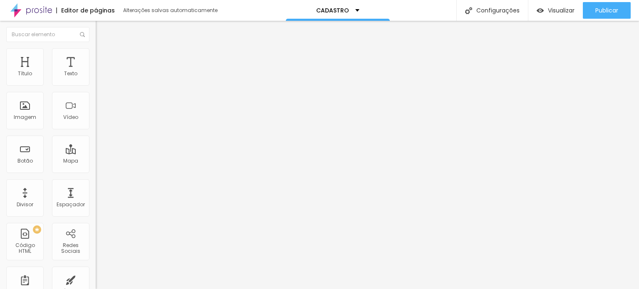
scroll to position [152, 0]
drag, startPoint x: 185, startPoint y: 155, endPoint x: 303, endPoint y: 164, distance: 118.6
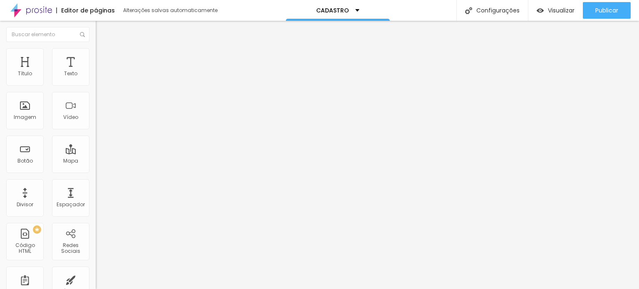
scroll to position [325, 0]
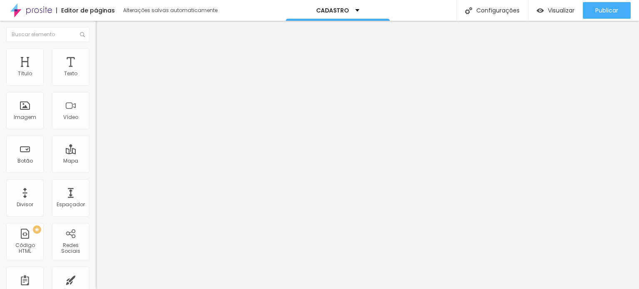
drag, startPoint x: 183, startPoint y: 113, endPoint x: 290, endPoint y: 111, distance: 107.0
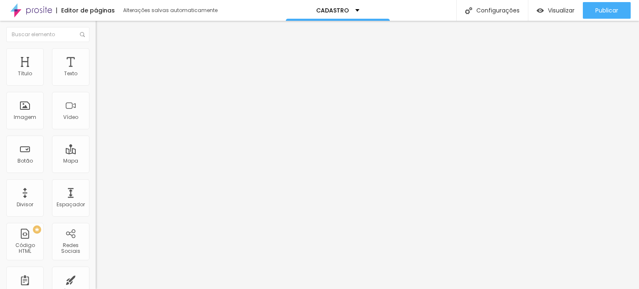
drag, startPoint x: 195, startPoint y: 145, endPoint x: 420, endPoint y: 168, distance: 226.3
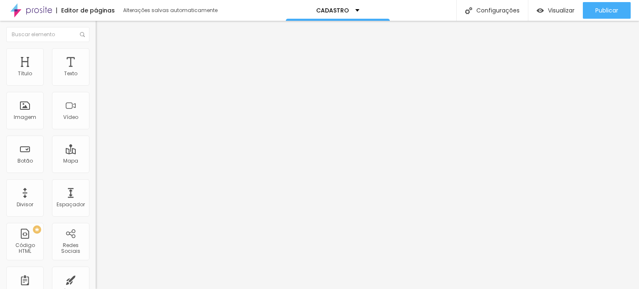
drag, startPoint x: 325, startPoint y: 220, endPoint x: 355, endPoint y: 219, distance: 30.4
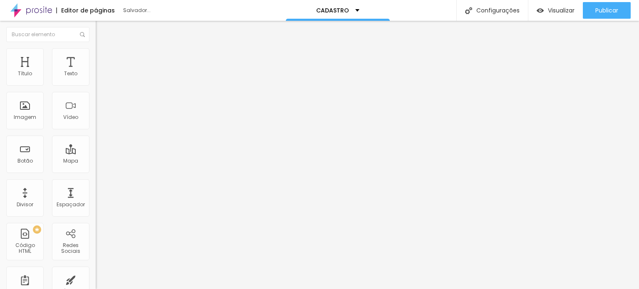
drag, startPoint x: 368, startPoint y: 239, endPoint x: 196, endPoint y: 211, distance: 173.7
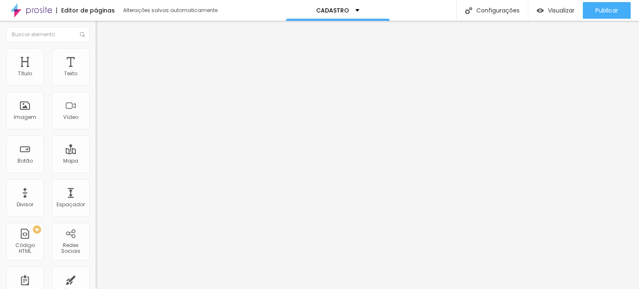
scroll to position [343, 0]
drag, startPoint x: 184, startPoint y: 143, endPoint x: 408, endPoint y: 188, distance: 228.1
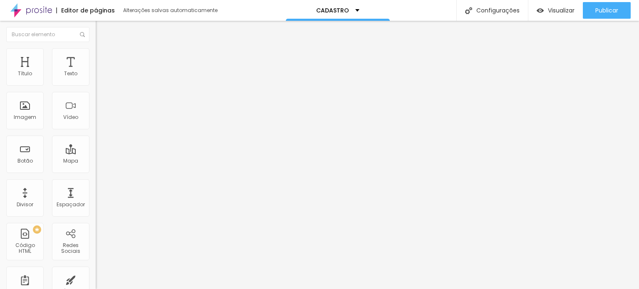
scroll to position [353, 0]
drag, startPoint x: 297, startPoint y: 198, endPoint x: 176, endPoint y: 198, distance: 120.3
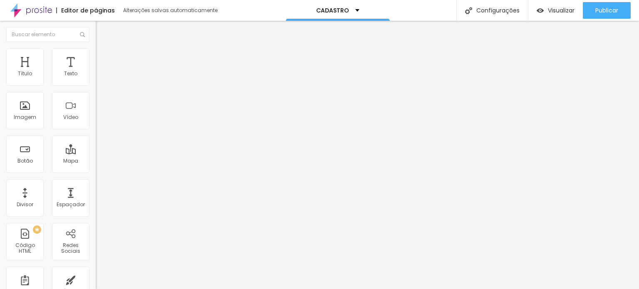
drag, startPoint x: 378, startPoint y: 226, endPoint x: 178, endPoint y: 186, distance: 203.3
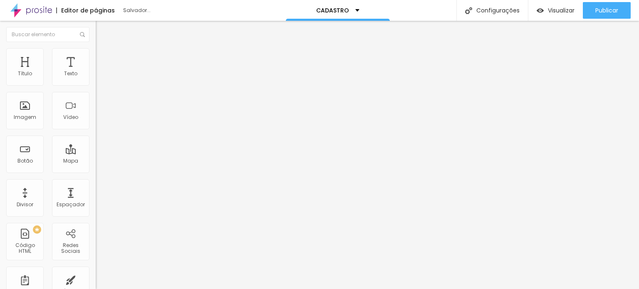
drag, startPoint x: 266, startPoint y: 204, endPoint x: 177, endPoint y: 199, distance: 89.2
click at [352, 5] on div "CADASTRO" at bounding box center [338, 10] width 104 height 21
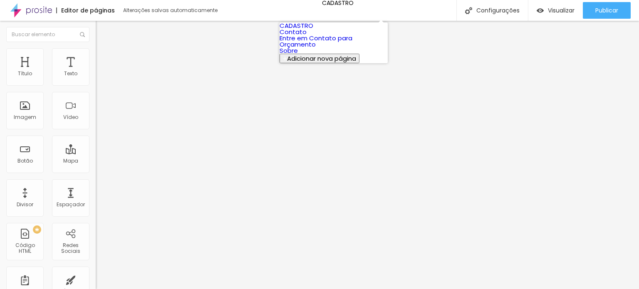
click at [307, 36] on font "Contato" at bounding box center [293, 31] width 27 height 9
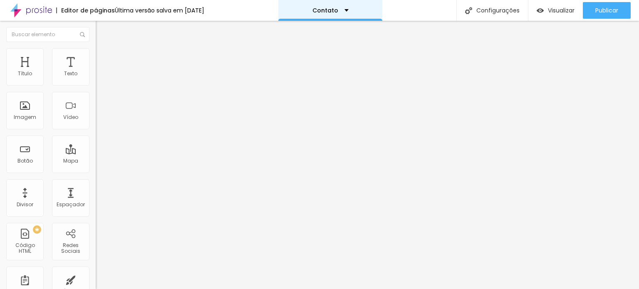
click at [353, 13] on div "Contato" at bounding box center [330, 10] width 104 height 21
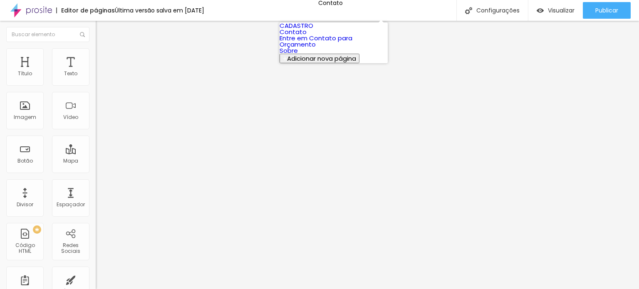
click at [322, 49] on font "Entre em Contato para Orçamento" at bounding box center [316, 41] width 73 height 15
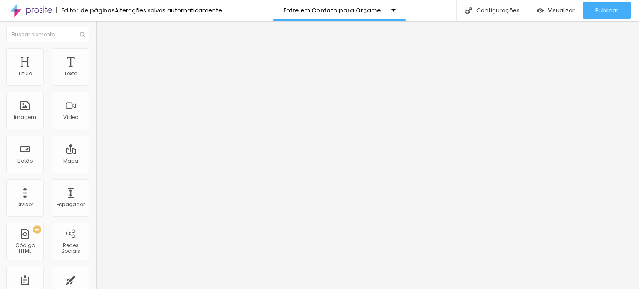
click at [143, 91] on font "clique aqui" at bounding box center [157, 87] width 29 height 7
click at [96, 54] on li "Estilo" at bounding box center [144, 52] width 96 height 8
click at [99, 194] on icon "button" at bounding box center [100, 193] width 2 height 2
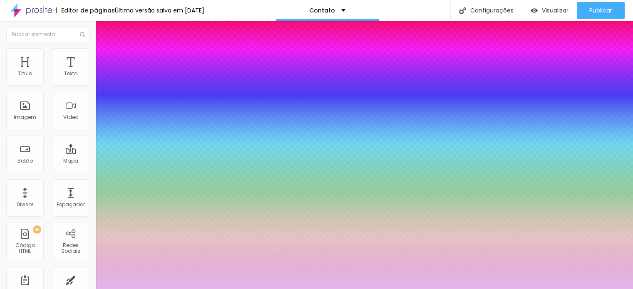
click at [82, 289] on div at bounding box center [316, 289] width 633 height 0
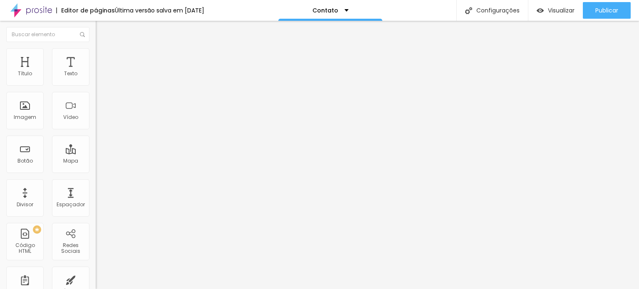
click at [96, 218] on button "button" at bounding box center [102, 219] width 12 height 9
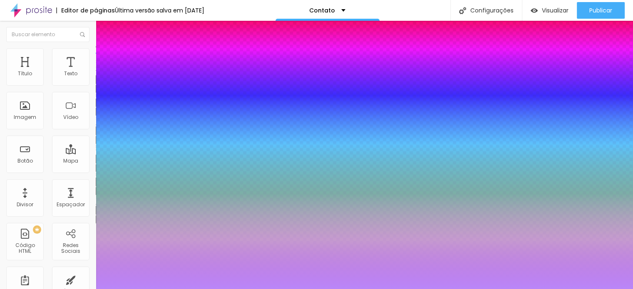
click at [88, 289] on div at bounding box center [316, 289] width 633 height 0
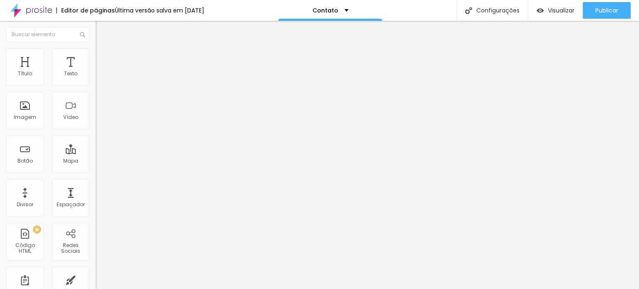
click at [96, 116] on button "button" at bounding box center [102, 111] width 12 height 9
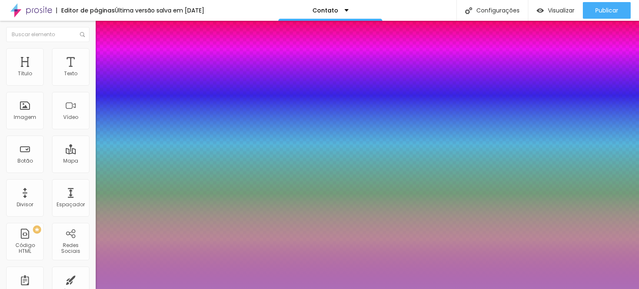
click at [87, 289] on div at bounding box center [319, 289] width 639 height 0
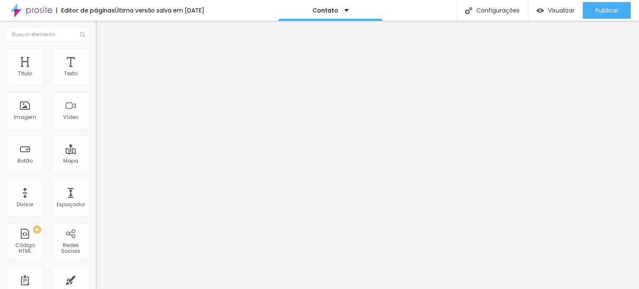
click at [99, 91] on icon "button" at bounding box center [101, 88] width 5 height 5
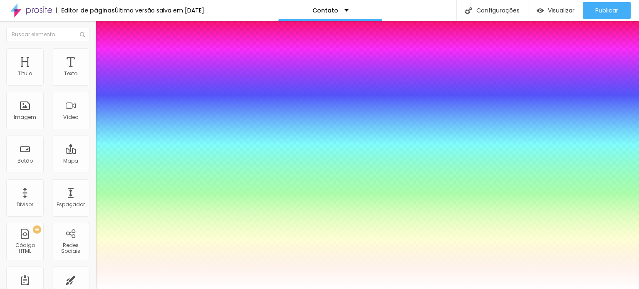
click at [85, 289] on div at bounding box center [319, 289] width 639 height 0
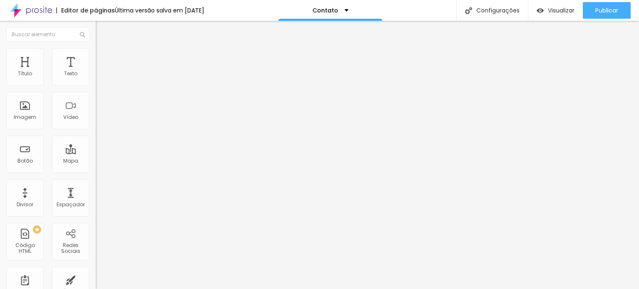
click at [99, 137] on icon "button" at bounding box center [101, 139] width 5 height 5
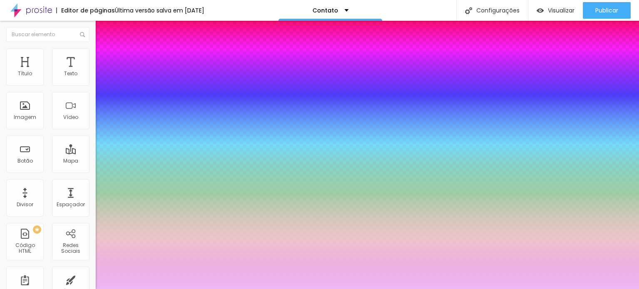
click at [82, 289] on div at bounding box center [319, 289] width 639 height 0
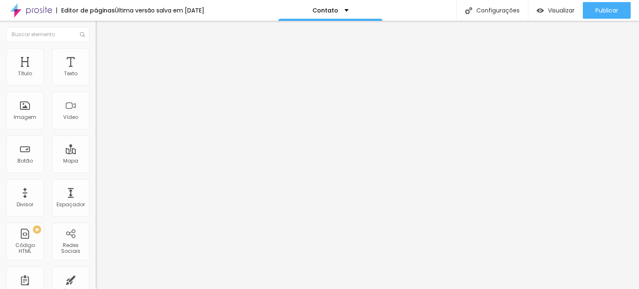
click at [96, 57] on img at bounding box center [99, 60] width 7 height 7
type input "1"
type input "3"
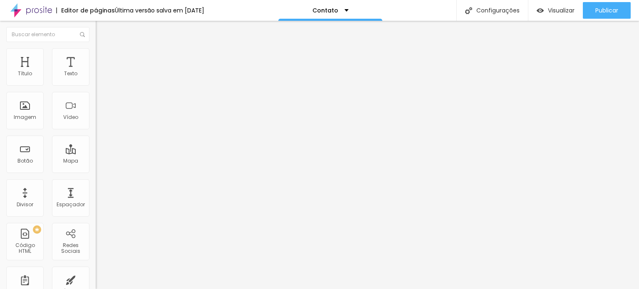
type input "5"
type input "7"
type input "16"
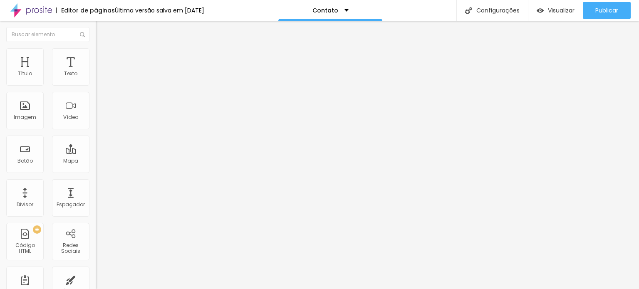
type input "16"
type input "21"
type input "23"
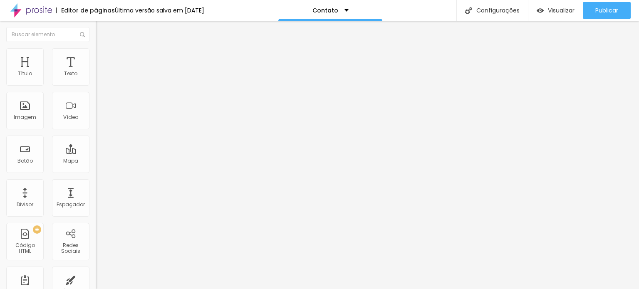
type input "25"
type input "28"
type input "31"
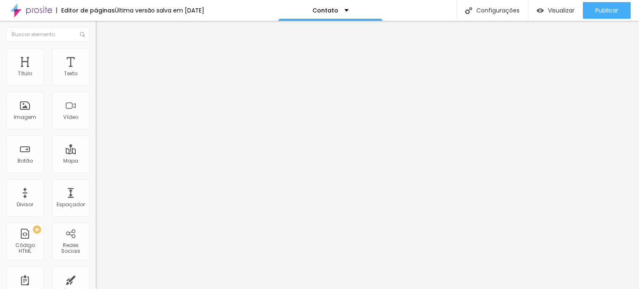
type input "31"
type input "32"
type input "35"
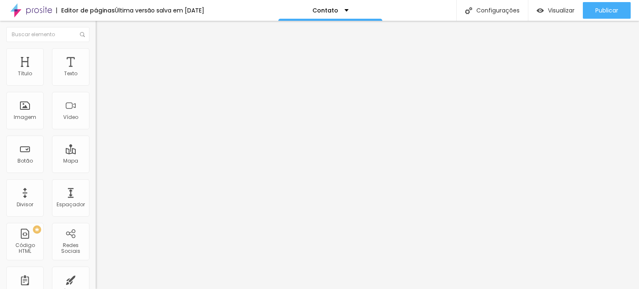
type input "46"
type input "49"
type input "54"
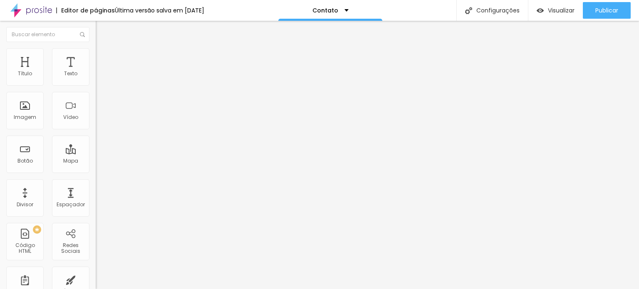
type input "54"
type input "55"
type input "54"
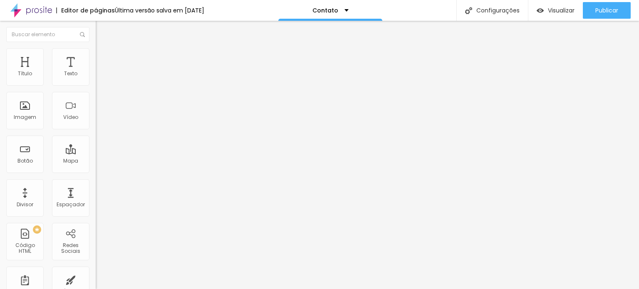
type input "44"
type input "38"
type input "29"
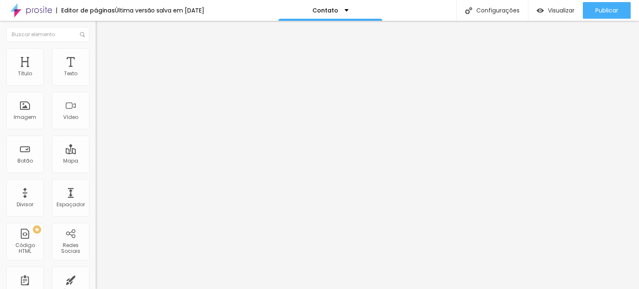
type input "29"
type input "21"
type input "13"
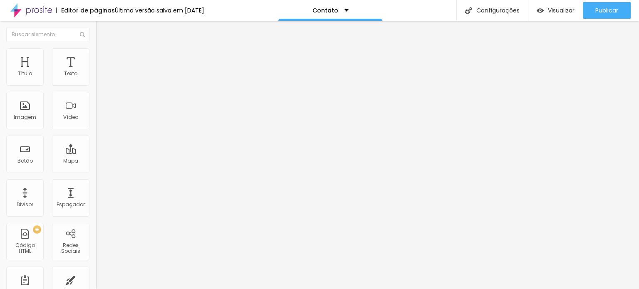
type input "8"
type input "2"
type input "0"
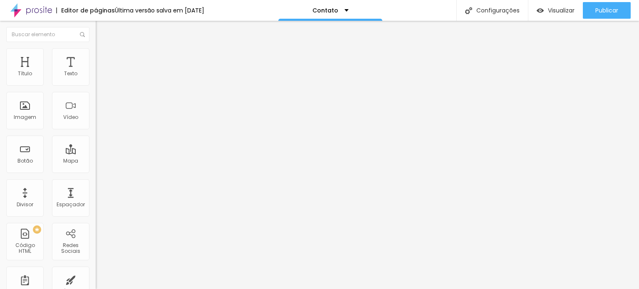
type input "0"
drag, startPoint x: 18, startPoint y: 81, endPoint x: 0, endPoint y: 81, distance: 18.3
click at [96, 161] on input "range" at bounding box center [123, 164] width 54 height 7
click at [96, 260] on div "Editar nulo Conteúdo Estilo Avançado 0 Espaço de cima 0 Espaço de baixo ID HTML…" at bounding box center [144, 155] width 96 height 268
click at [96, 57] on img at bounding box center [99, 60] width 7 height 7
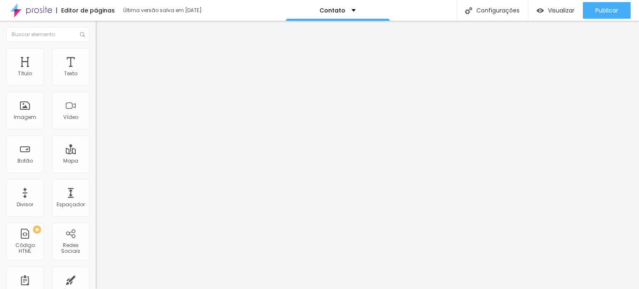
click at [96, 53] on img at bounding box center [99, 51] width 7 height 7
click at [96, 45] on li "Conteúdo" at bounding box center [144, 44] width 96 height 8
click at [96, 91] on link "clique aqui" at bounding box center [141, 85] width 90 height 12
click at [143, 91] on font "clique aqui" at bounding box center [157, 87] width 29 height 7
